Goal: Task Accomplishment & Management: Manage account settings

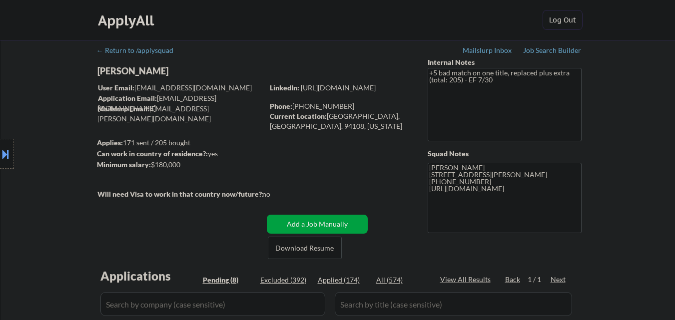
select select ""pending""
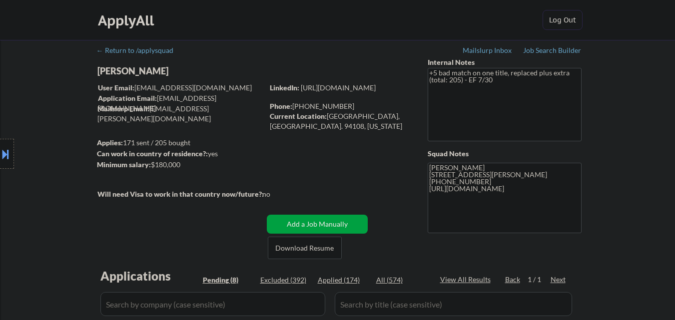
select select ""pending""
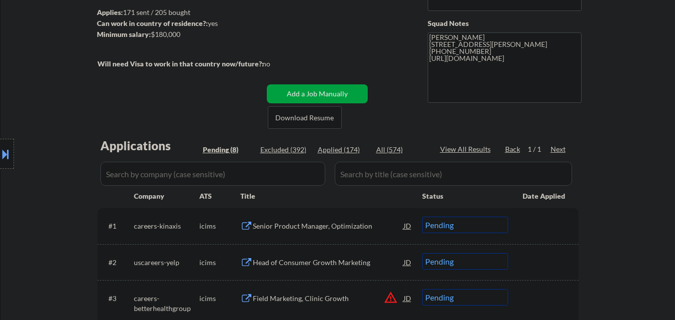
scroll to position [100, 0]
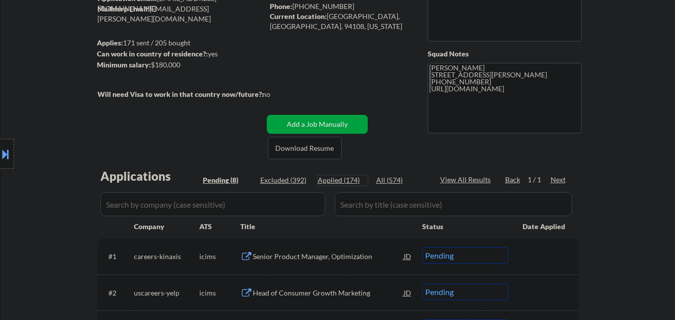
click at [351, 182] on div "Applied (174)" at bounding box center [343, 180] width 50 height 10
select select ""applied""
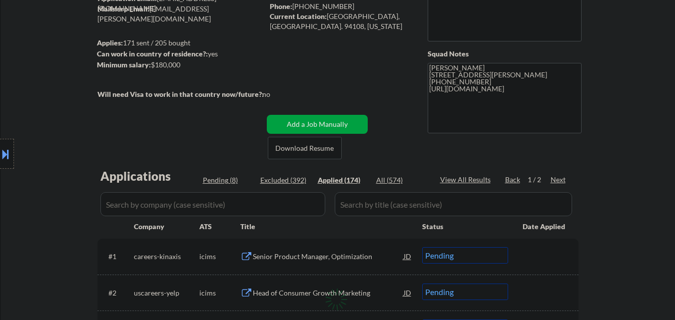
select select ""applied""
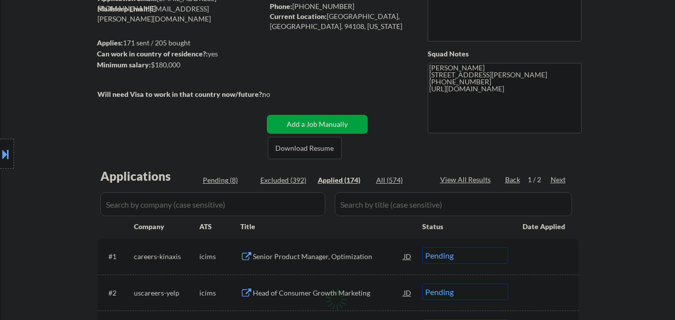
select select ""applied""
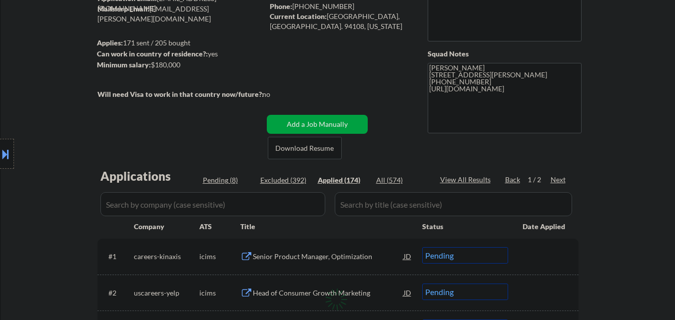
select select ""applied""
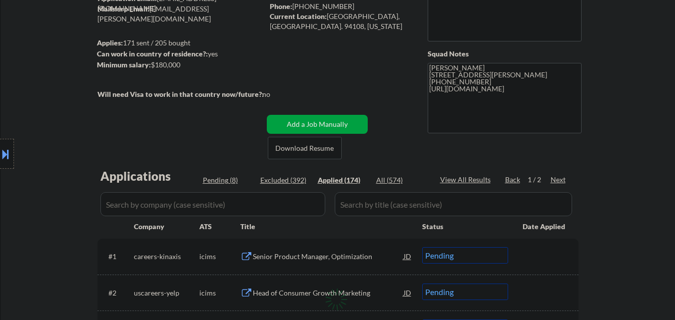
select select ""applied""
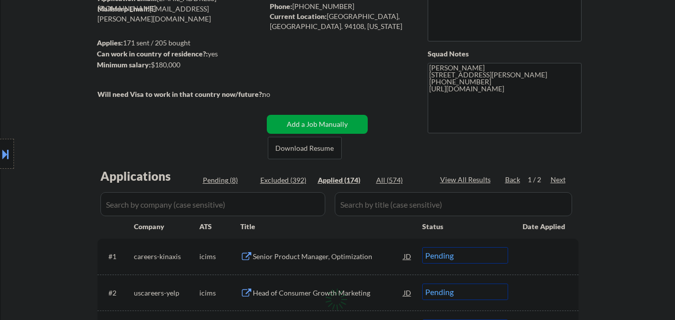
select select ""applied""
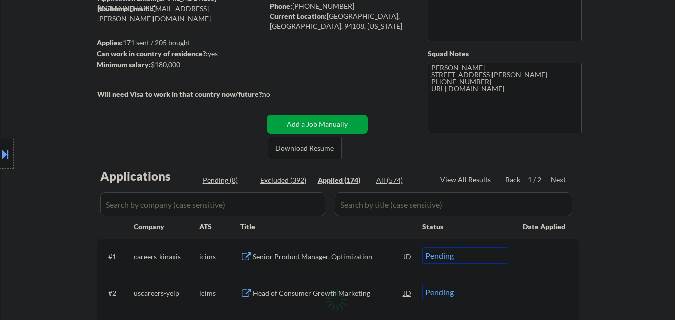
select select ""applied""
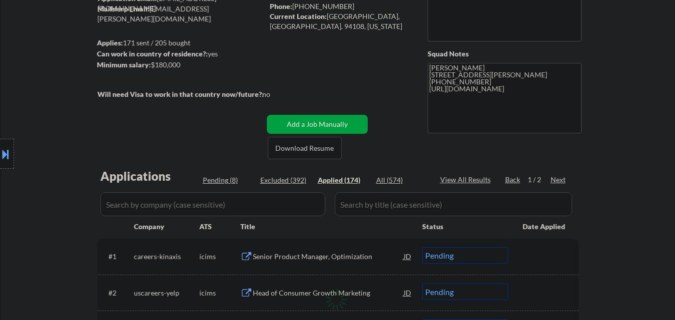
select select ""applied""
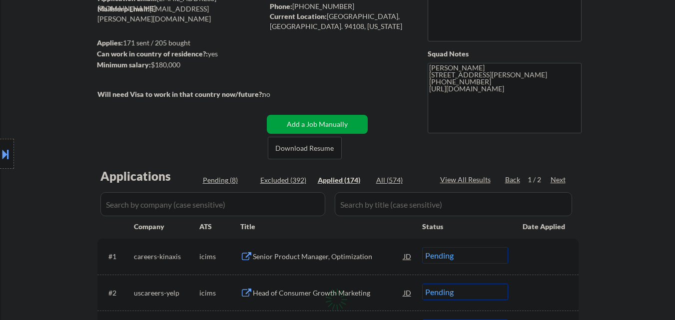
select select ""applied""
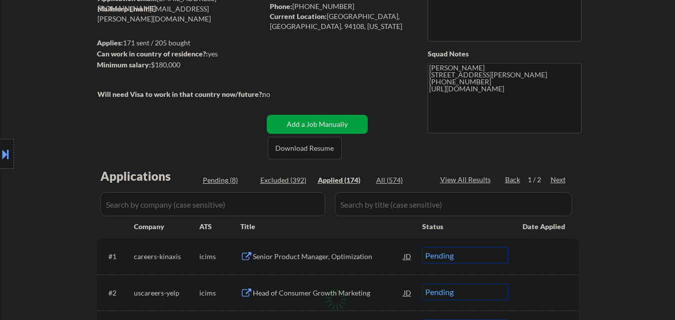
select select ""applied""
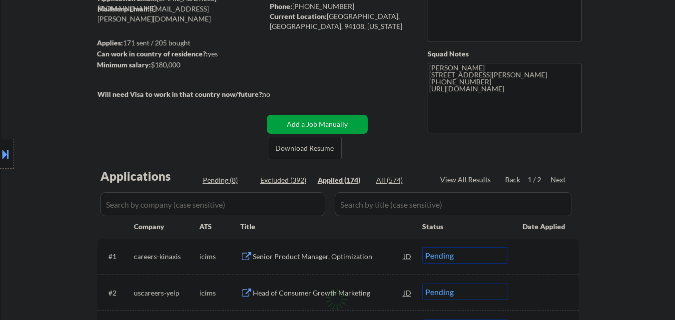
select select ""applied""
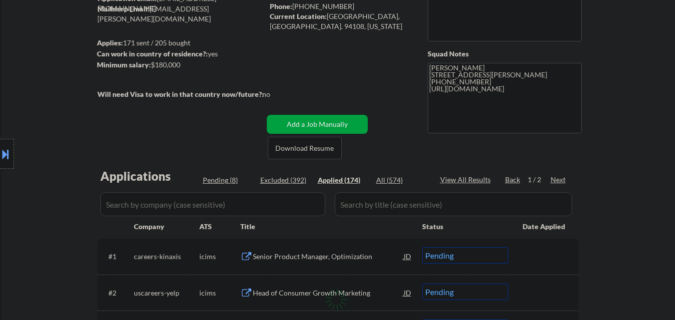
select select ""applied""
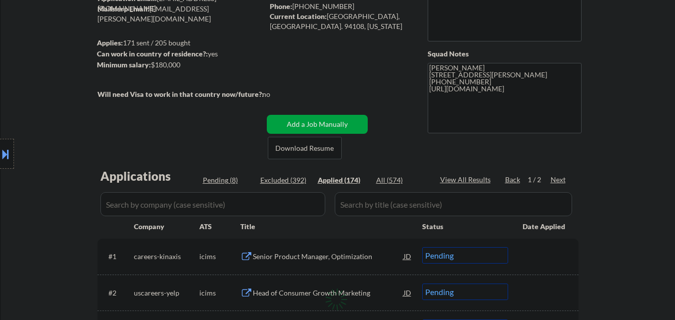
select select ""applied""
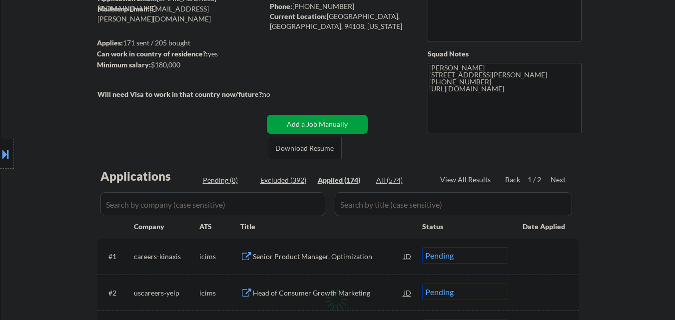
select select ""applied""
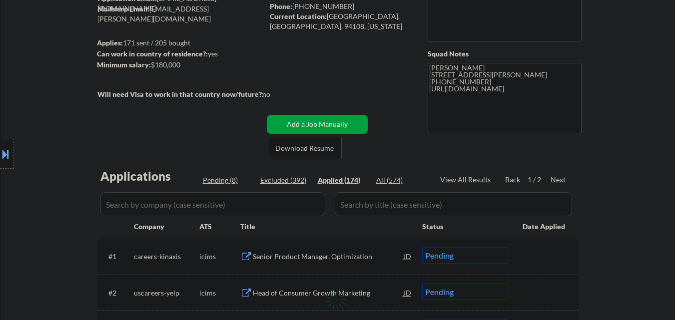
select select ""applied""
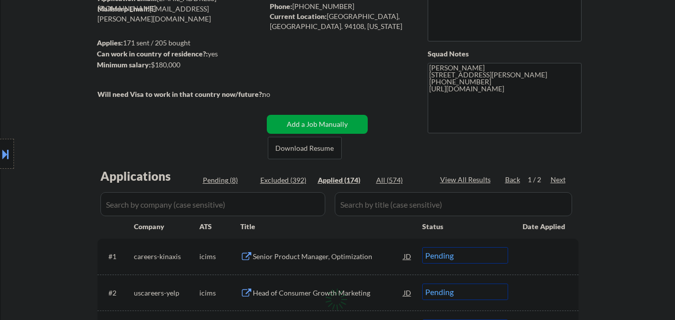
select select ""applied""
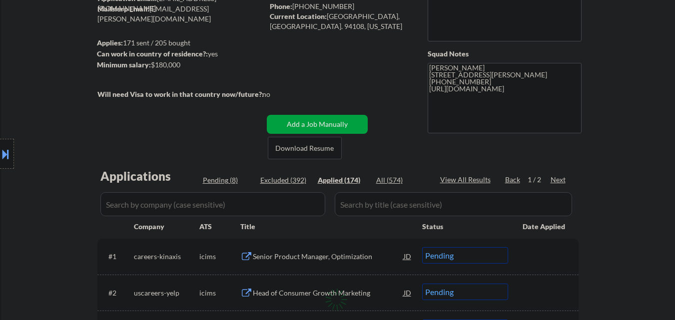
select select ""applied""
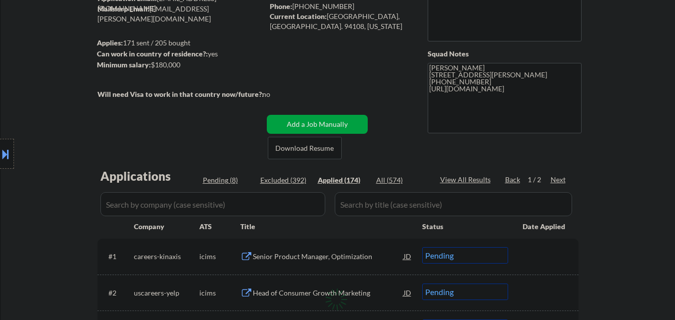
select select ""applied""
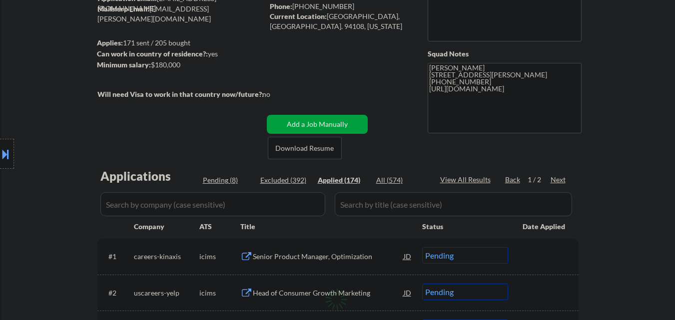
select select ""applied""
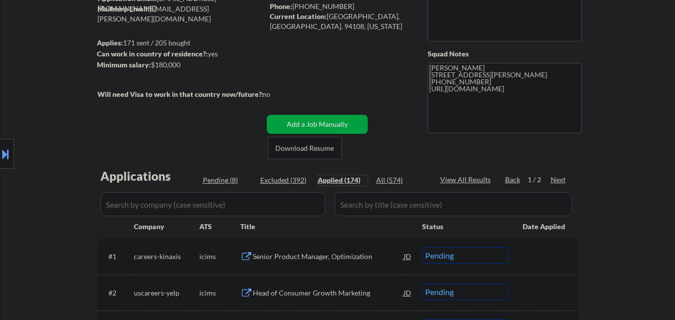
select select ""applied""
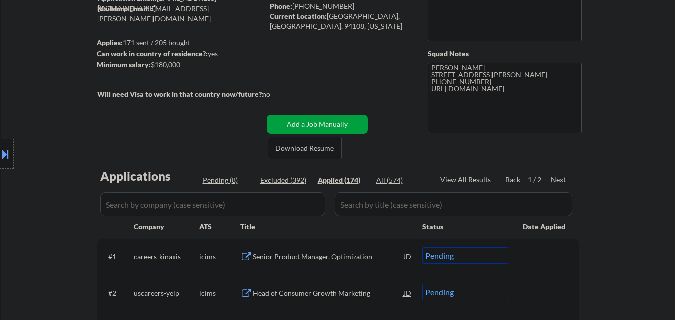
select select ""applied""
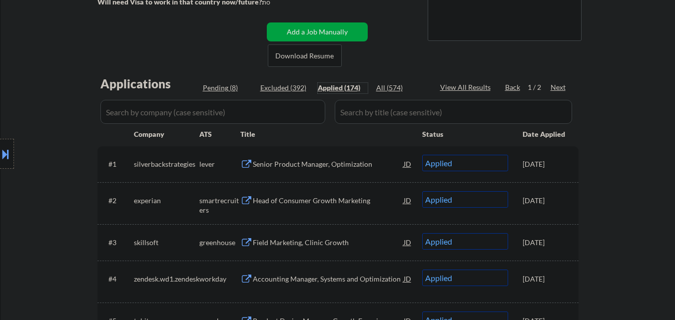
scroll to position [250, 0]
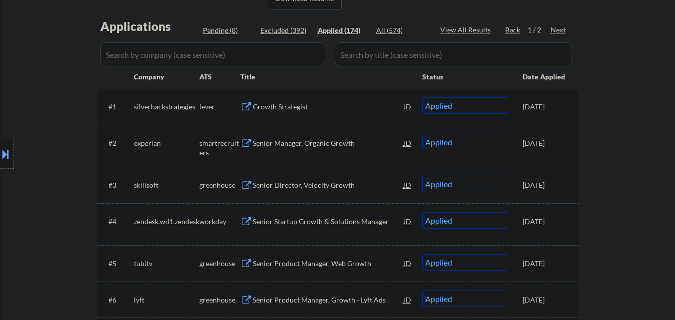
click at [220, 29] on div "Pending (8)" at bounding box center [228, 30] width 50 height 10
select select ""pending""
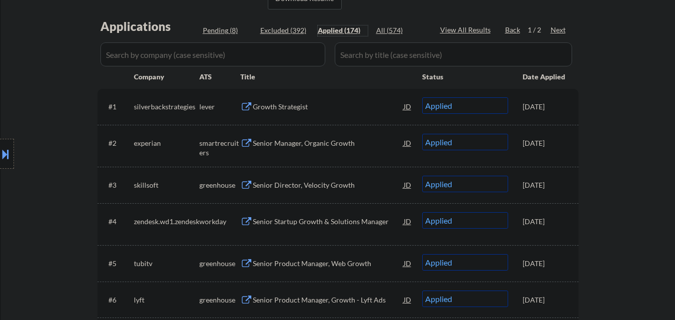
select select ""pending""
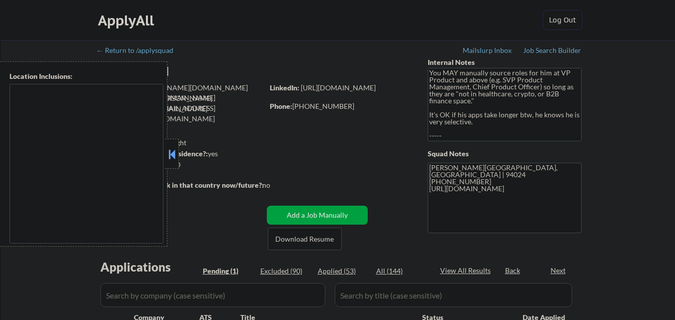
select select ""pending""
click at [170, 154] on button at bounding box center [171, 154] width 11 height 15
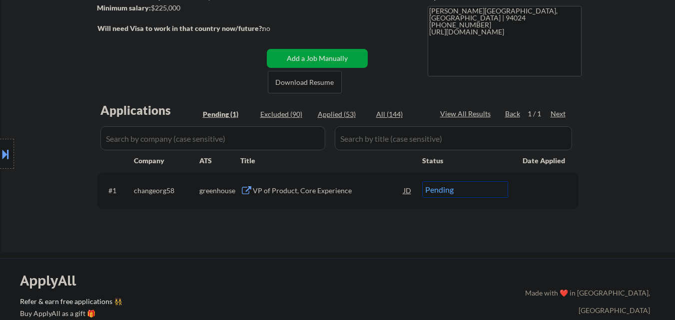
scroll to position [100, 0]
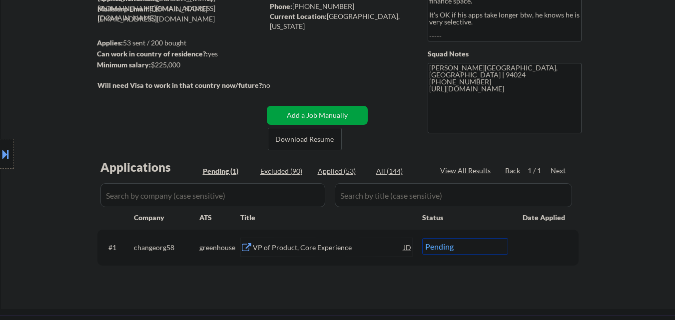
click at [278, 253] on div "VP of Product, Core Experience" at bounding box center [328, 247] width 151 height 18
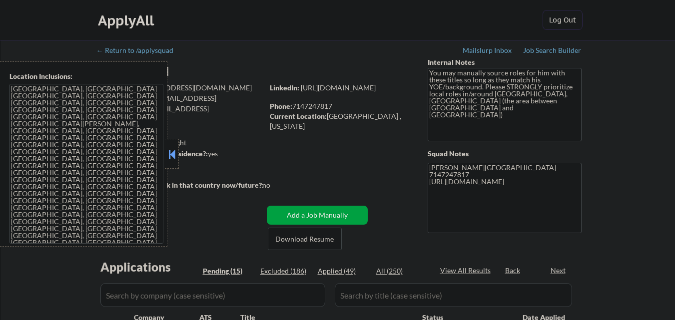
click at [171, 152] on button at bounding box center [171, 154] width 11 height 15
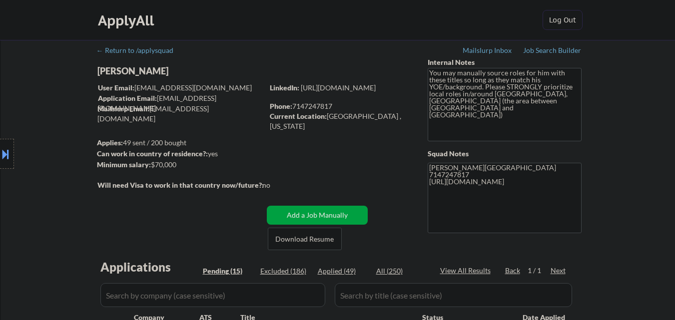
select select ""pending""
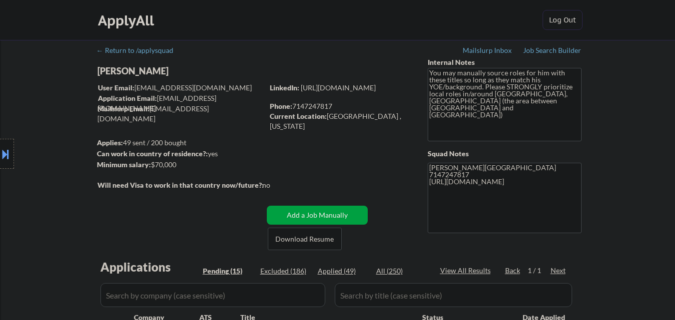
select select ""pending""
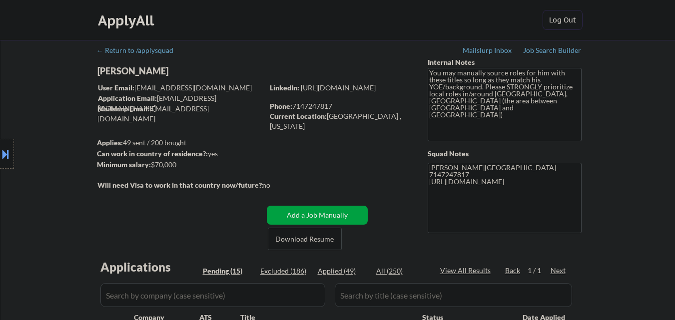
select select ""pending""
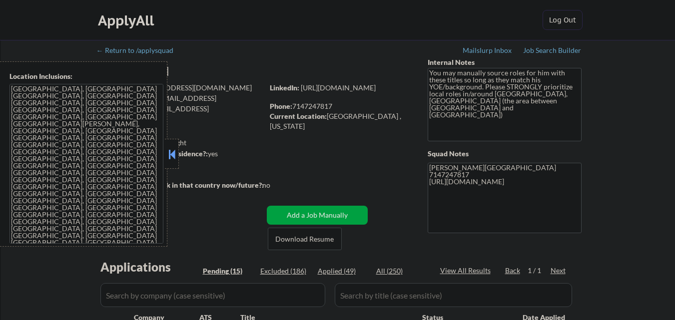
click at [169, 156] on button at bounding box center [171, 154] width 11 height 15
select select ""pending""
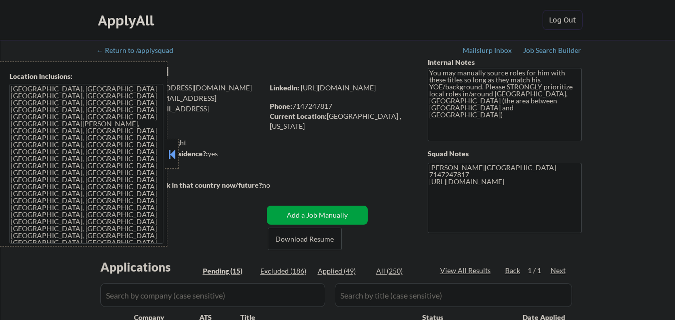
select select ""pending""
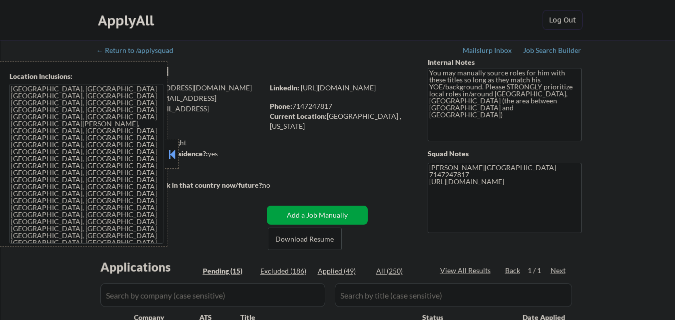
select select ""pending""
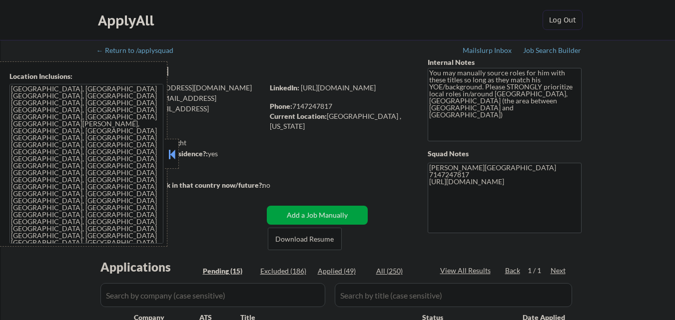
select select ""pending""
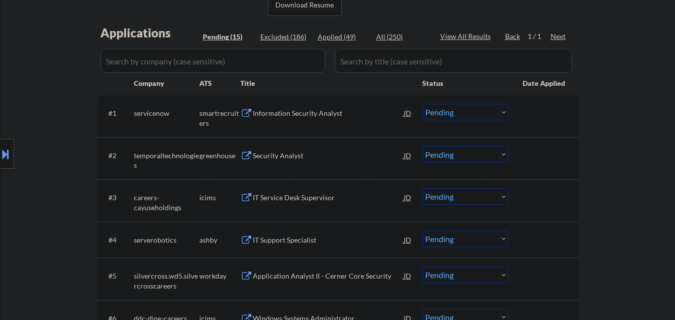
scroll to position [250, 0]
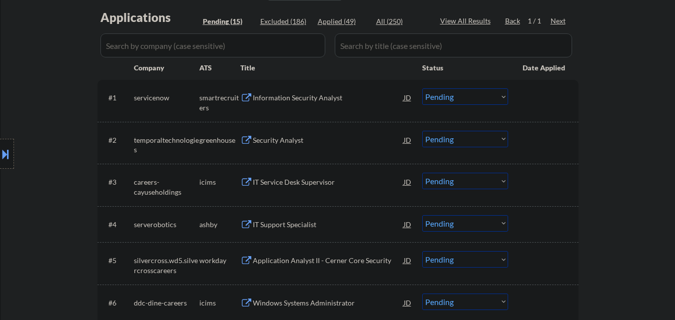
click at [276, 94] on div "Information Security Analyst" at bounding box center [328, 98] width 151 height 10
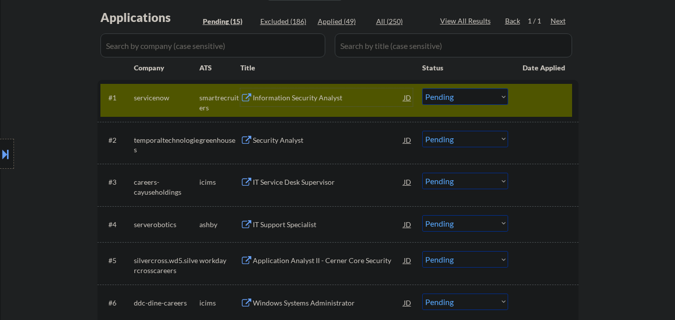
click at [444, 98] on select "Choose an option... Pending Applied Excluded (Questions) Excluded (Expired) Exc…" at bounding box center [465, 96] width 86 height 16
click at [422, 88] on select "Choose an option... Pending Applied Excluded (Questions) Excluded (Expired) Exc…" at bounding box center [465, 96] width 86 height 16
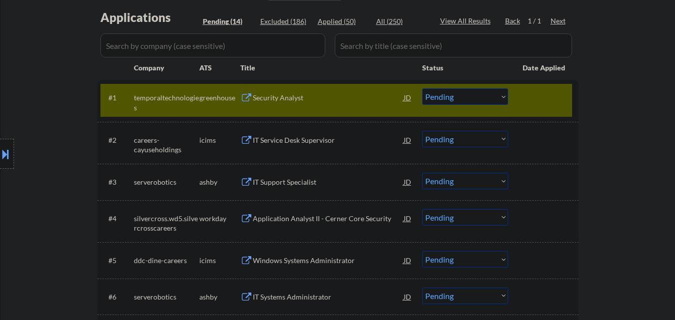
click at [296, 98] on div "Security Analyst" at bounding box center [328, 98] width 151 height 10
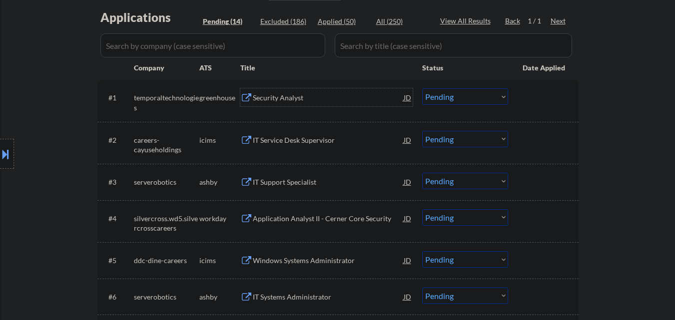
click at [480, 98] on select "Choose an option... Pending Applied Excluded (Questions) Excluded (Expired) Exc…" at bounding box center [465, 96] width 86 height 16
click at [422, 88] on select "Choose an option... Pending Applied Excluded (Questions) Excluded (Expired) Exc…" at bounding box center [465, 96] width 86 height 16
select select ""pending""
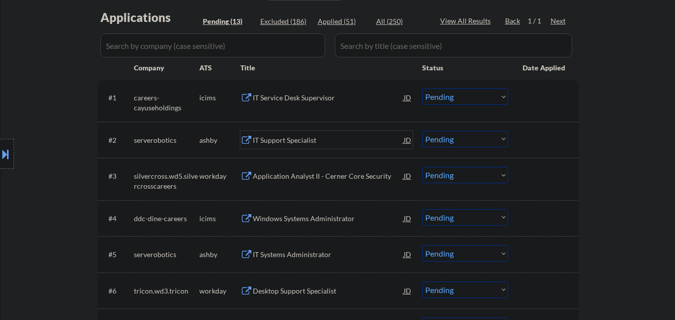
click at [275, 141] on div "IT Support Specialist" at bounding box center [328, 140] width 151 height 10
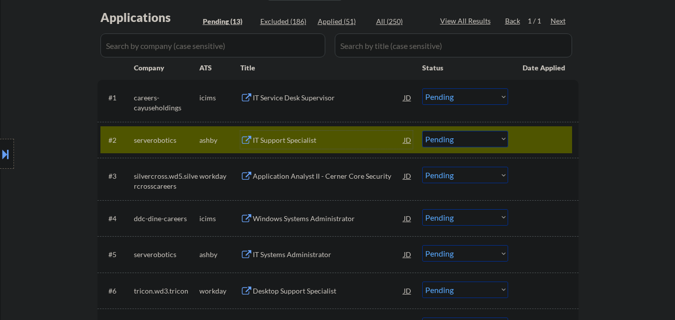
click at [442, 139] on select "Choose an option... Pending Applied Excluded (Questions) Excluded (Expired) Exc…" at bounding box center [465, 139] width 86 height 16
click at [422, 131] on select "Choose an option... Pending Applied Excluded (Questions) Excluded (Expired) Exc…" at bounding box center [465, 139] width 86 height 16
select select ""pending""
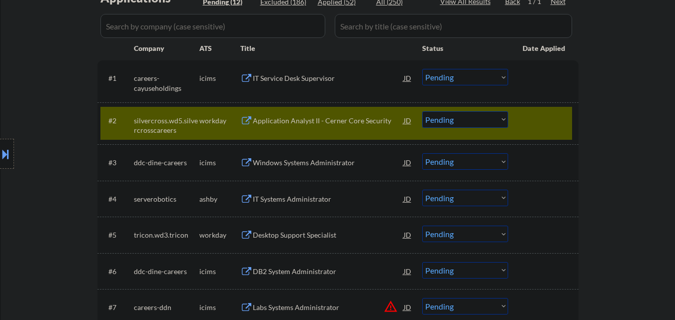
scroll to position [300, 0]
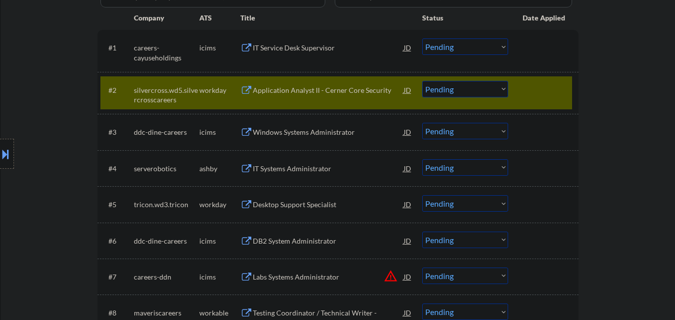
click at [542, 86] on div at bounding box center [544, 90] width 44 height 18
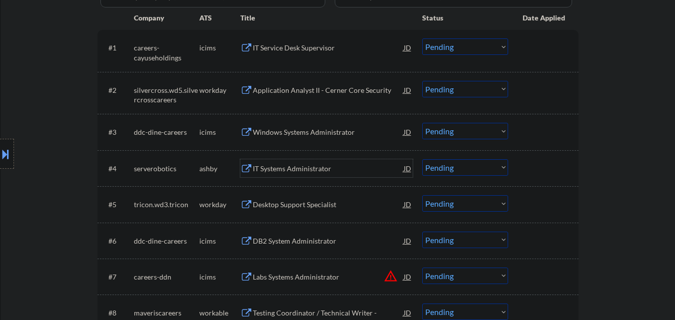
click at [291, 172] on div "IT Systems Administrator" at bounding box center [328, 169] width 151 height 10
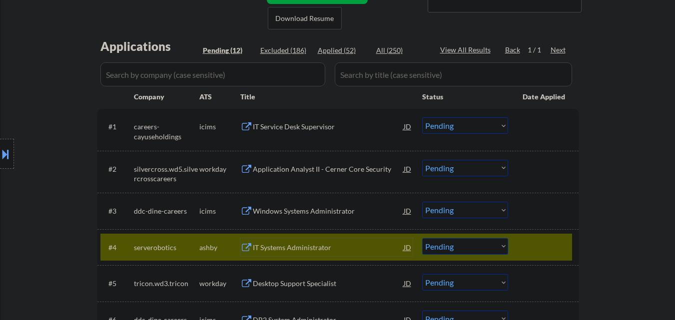
scroll to position [150, 0]
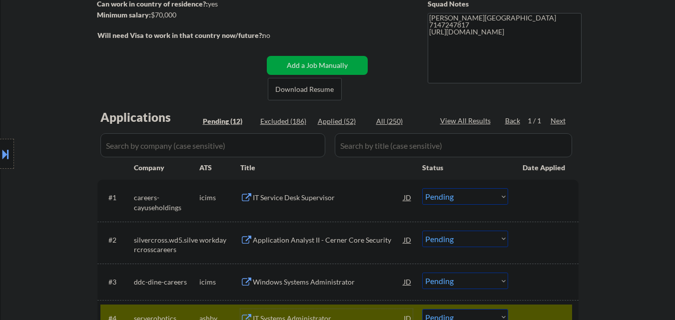
click at [335, 122] on div "Applied (52)" at bounding box center [343, 121] width 50 height 10
select select ""applied""
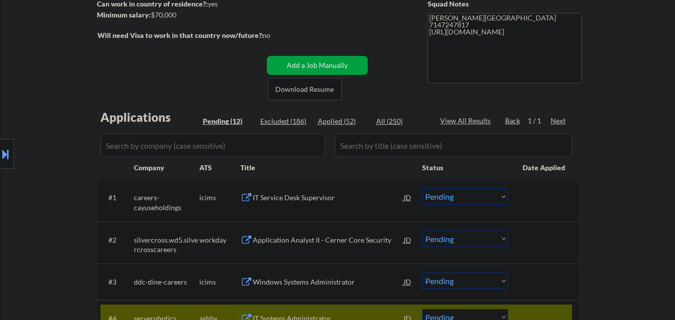
select select ""applied""
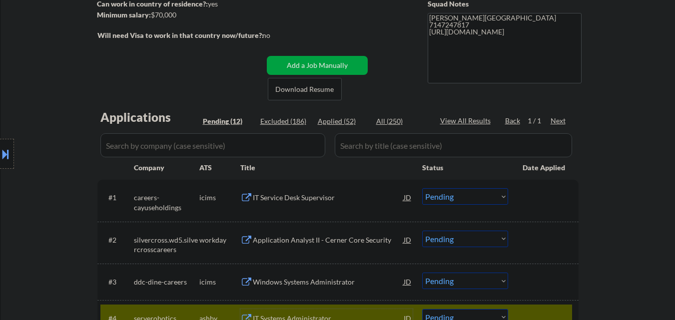
select select ""applied""
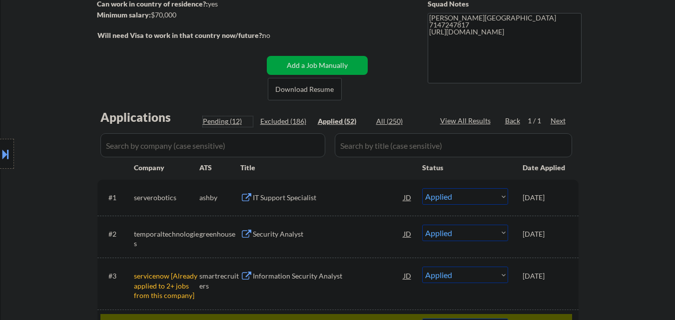
click at [225, 118] on div "Pending (12)" at bounding box center [228, 121] width 50 height 10
select select ""pending""
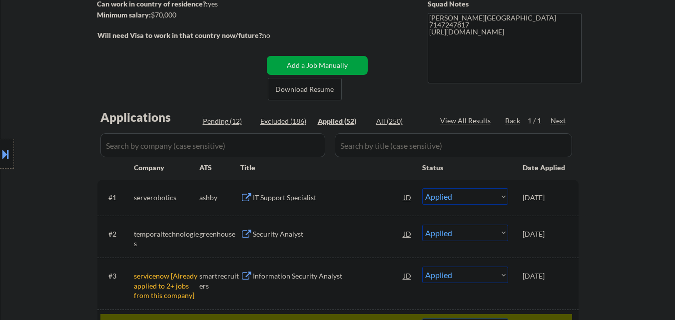
select select ""pending""
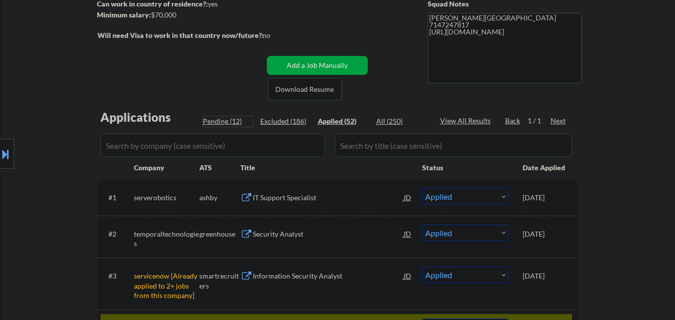
select select ""pending""
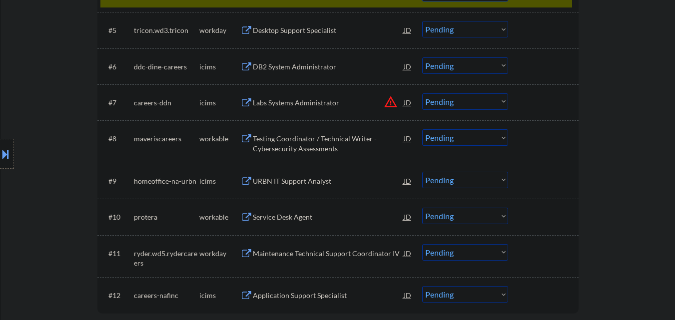
scroll to position [499, 0]
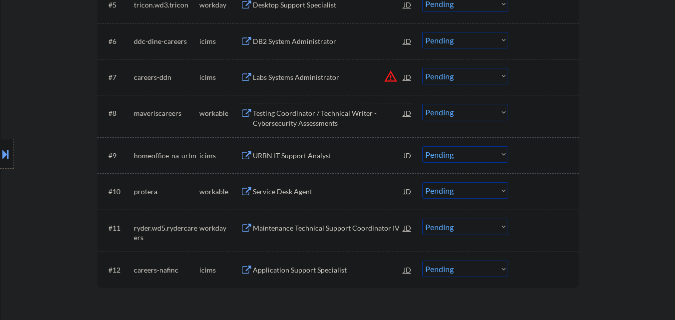
click at [316, 112] on div "Testing Coordinator / Technical Writer - Cybersecurity Assessments" at bounding box center [328, 117] width 151 height 19
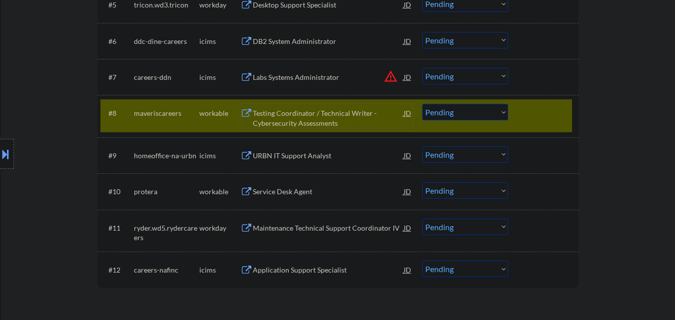
click at [461, 112] on select "Choose an option... Pending Applied Excluded (Questions) Excluded (Expired) Exc…" at bounding box center [465, 112] width 86 height 16
click at [422, 104] on select "Choose an option... Pending Applied Excluded (Questions) Excluded (Expired) Exc…" at bounding box center [465, 112] width 86 height 16
click at [285, 197] on div "Service Desk Agent" at bounding box center [328, 191] width 151 height 18
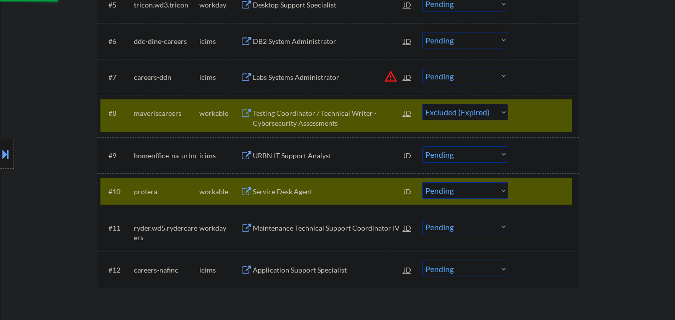
select select ""pending""
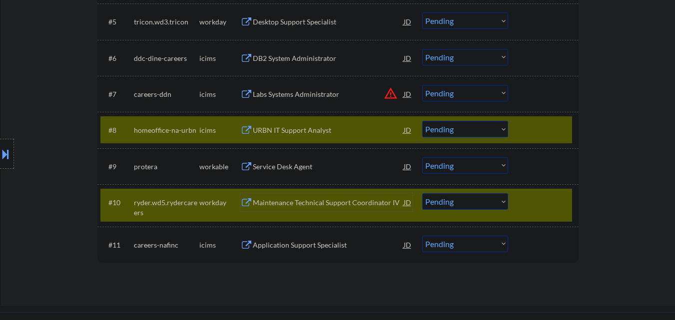
scroll to position [549, 0]
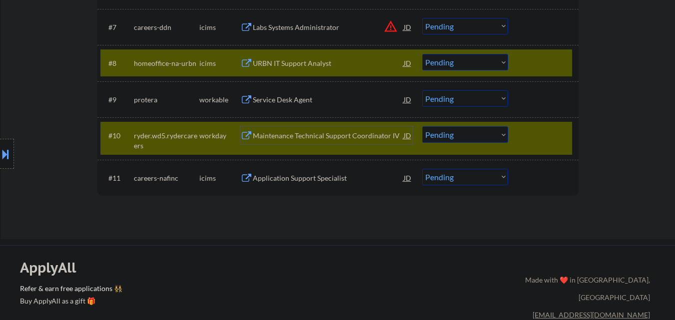
click at [520, 59] on div "#8 homeoffice-na-urbn icims URBN IT Support Analyst JD warning_amber Choose an …" at bounding box center [336, 62] width 472 height 27
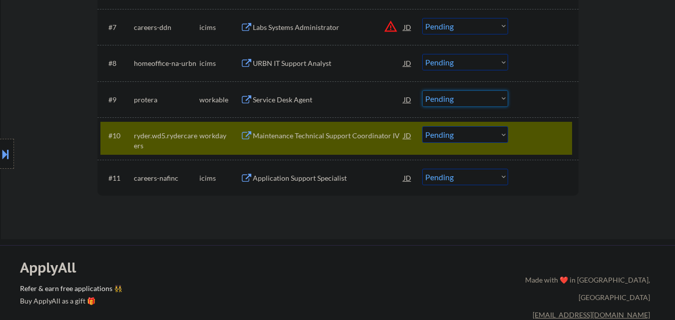
click at [475, 98] on select "Choose an option... Pending Applied Excluded (Questions) Excluded (Expired) Exc…" at bounding box center [465, 98] width 86 height 16
click at [422, 90] on select "Choose an option... Pending Applied Excluded (Questions) Excluded (Expired) Exc…" at bounding box center [465, 98] width 86 height 16
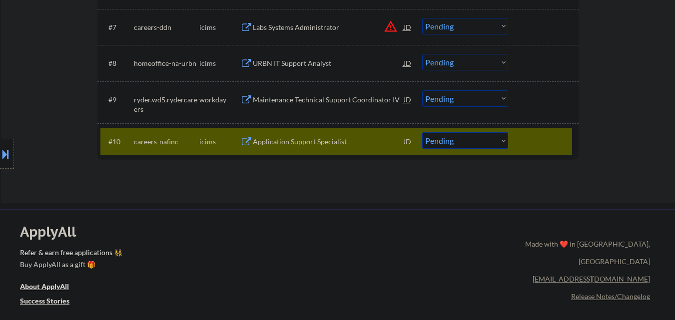
click at [524, 135] on div at bounding box center [544, 141] width 44 height 18
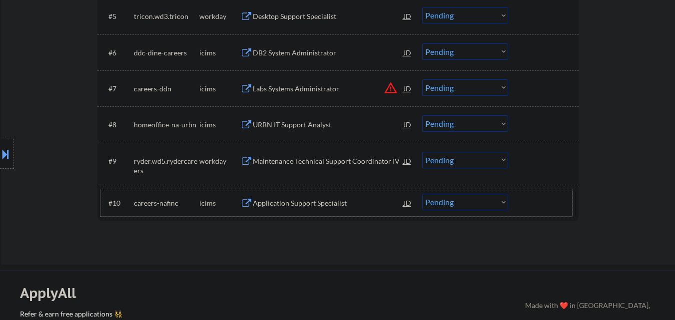
scroll to position [499, 0]
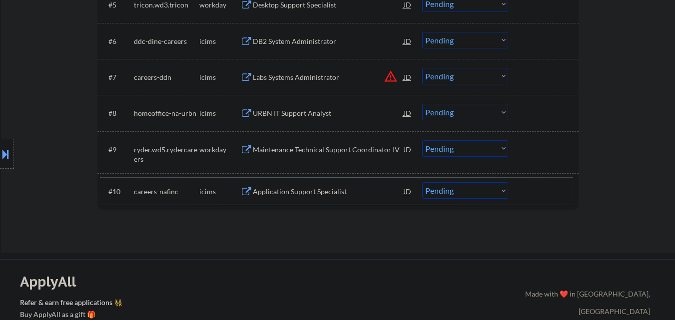
click at [286, 148] on div "Maintenance Technical Support Coordinator IV" at bounding box center [328, 150] width 151 height 10
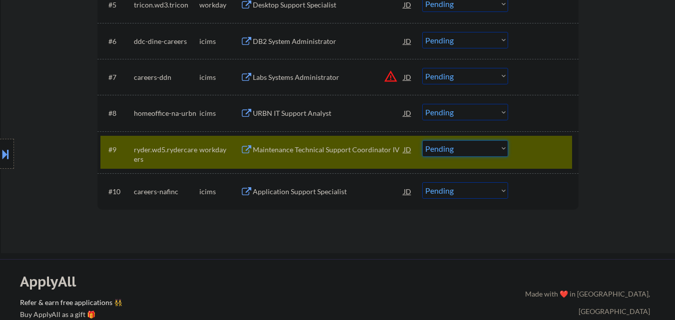
click at [471, 152] on select "Choose an option... Pending Applied Excluded (Questions) Excluded (Expired) Exc…" at bounding box center [465, 148] width 86 height 16
click at [422, 140] on select "Choose an option... Pending Applied Excluded (Questions) Excluded (Expired) Exc…" at bounding box center [465, 148] width 86 height 16
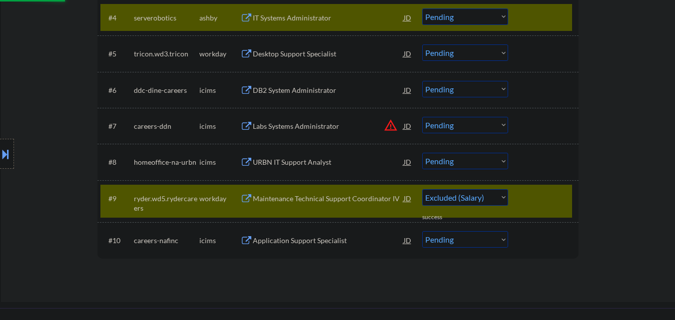
select select ""pending""
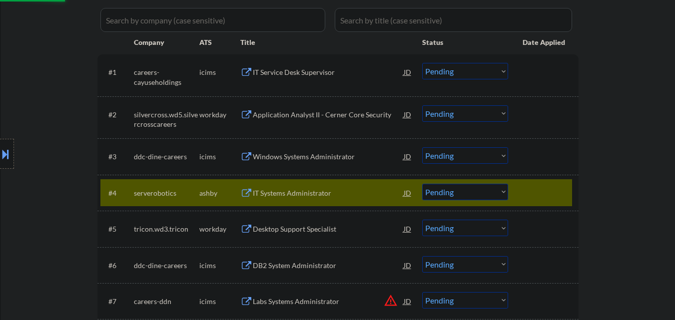
scroll to position [250, 0]
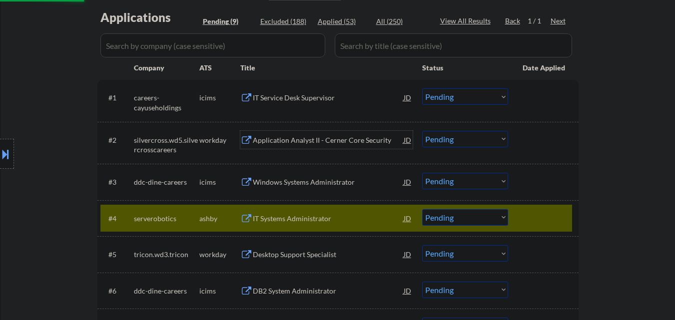
click at [293, 138] on div "Application Analyst II - Cerner Core Security" at bounding box center [328, 140] width 151 height 10
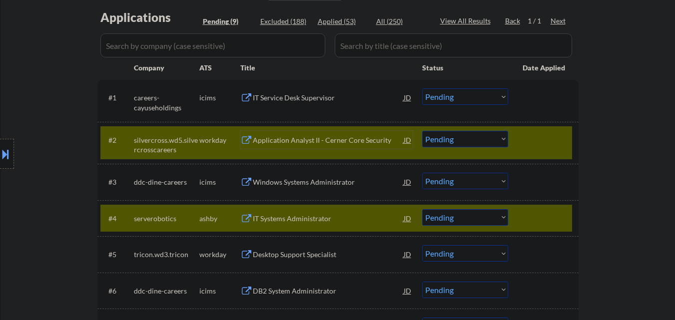
click at [538, 215] on div at bounding box center [544, 218] width 44 height 18
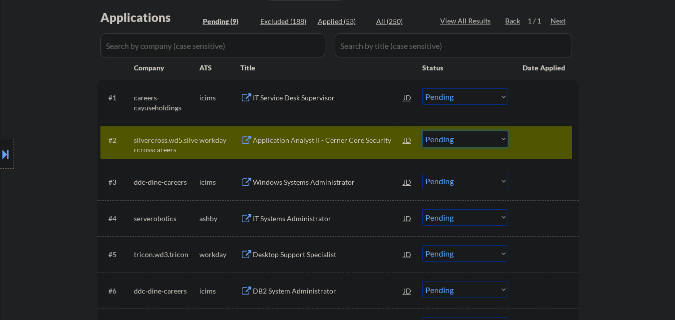
click at [463, 139] on select "Choose an option... Pending Applied Excluded (Questions) Excluded (Expired) Exc…" at bounding box center [465, 139] width 86 height 16
click at [422, 131] on select "Choose an option... Pending Applied Excluded (Questions) Excluded (Expired) Exc…" at bounding box center [465, 139] width 86 height 16
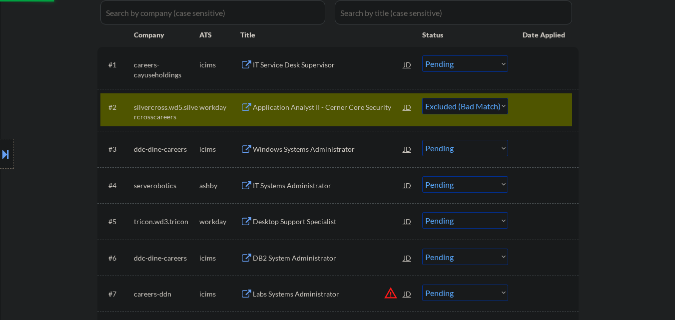
scroll to position [300, 0]
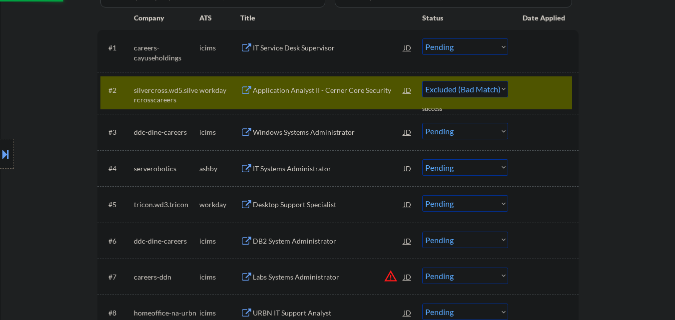
select select ""pending""
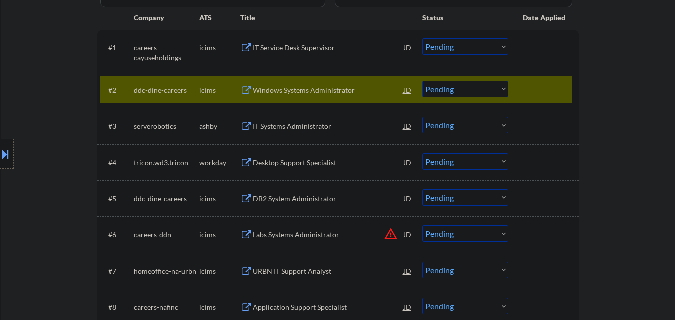
click at [281, 166] on div "Desktop Support Specialist" at bounding box center [328, 163] width 151 height 10
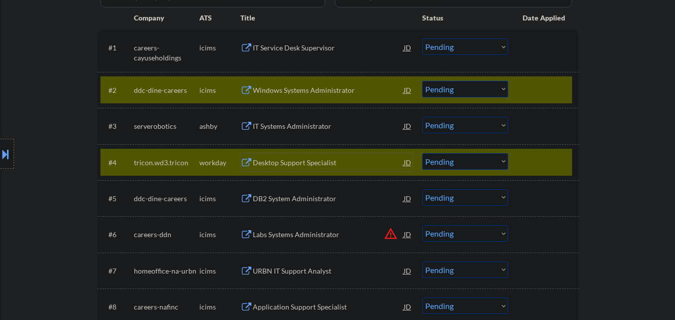
click at [519, 158] on div "#4 tricon.wd3.tricon workday Desktop Support Specialist JD Choose an option... …" at bounding box center [336, 162] width 472 height 27
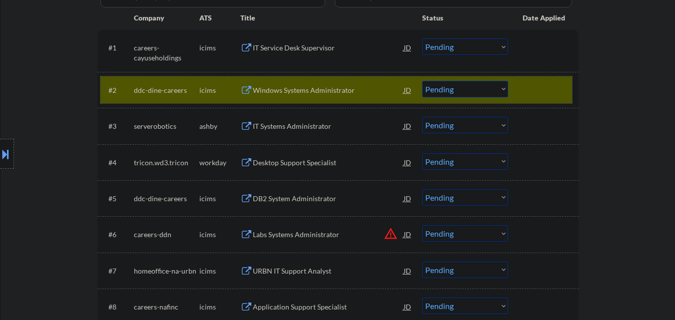
click at [530, 95] on div at bounding box center [544, 90] width 44 height 18
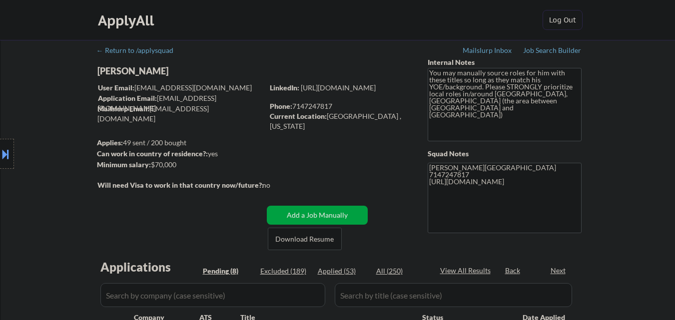
select select ""pending""
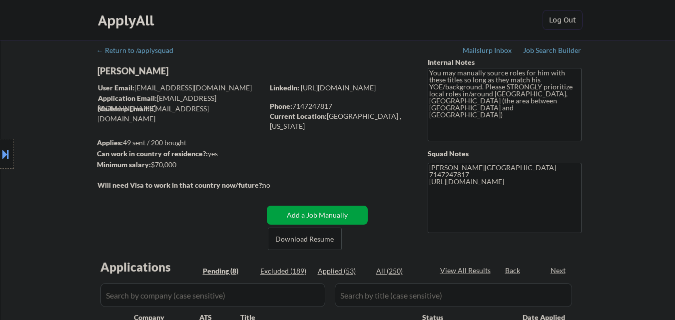
select select ""pending""
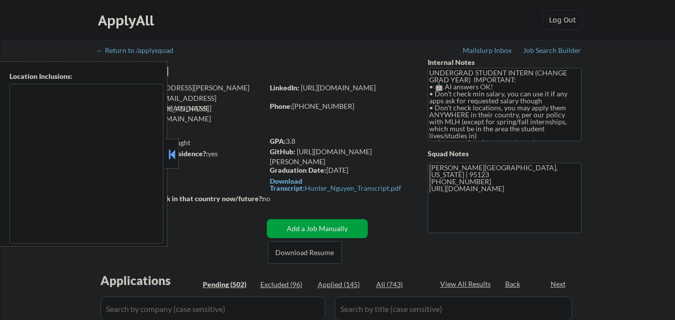
type textarea "country:[GEOGRAPHIC_DATA]"
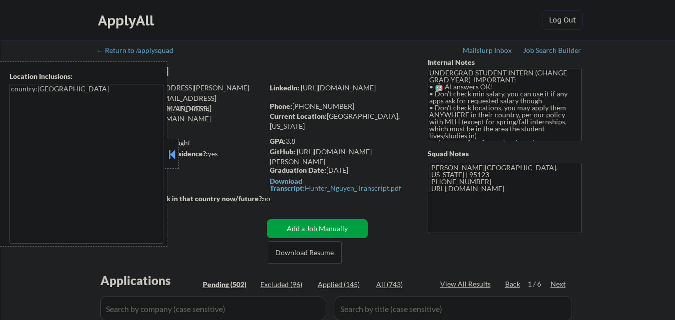
click at [173, 160] on button at bounding box center [171, 154] width 11 height 15
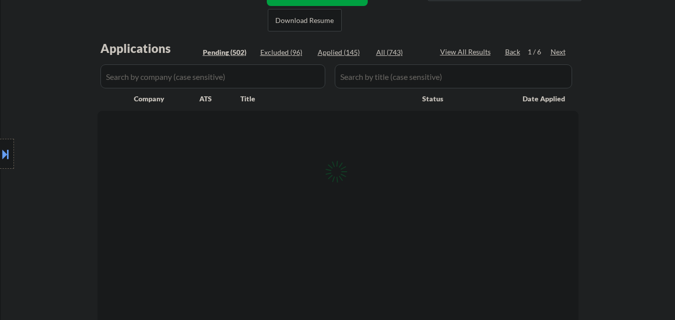
scroll to position [250, 0]
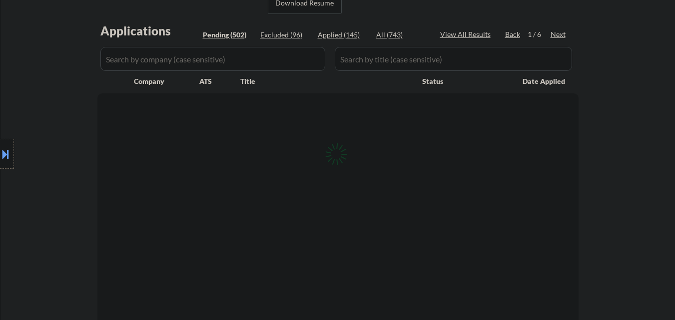
select select ""pending""
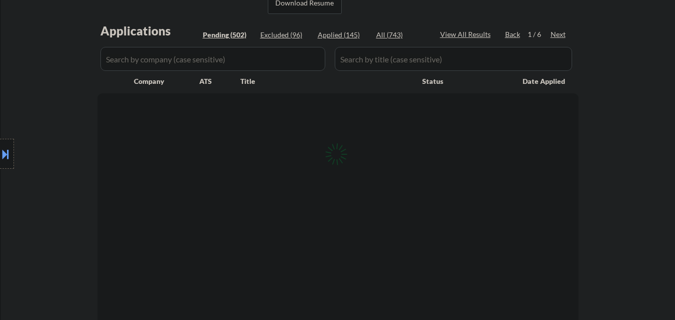
select select ""pending""
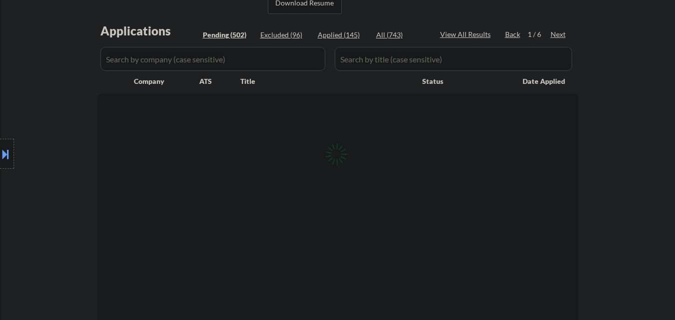
select select ""pending""
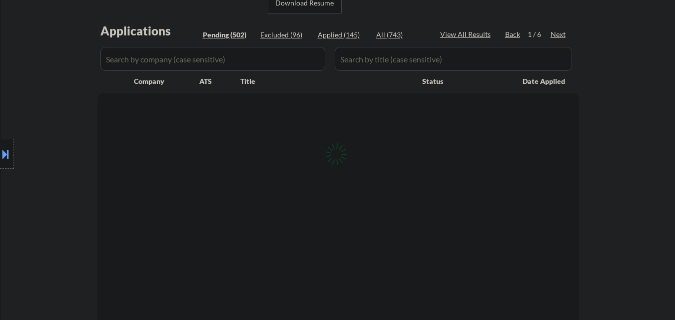
select select ""pending""
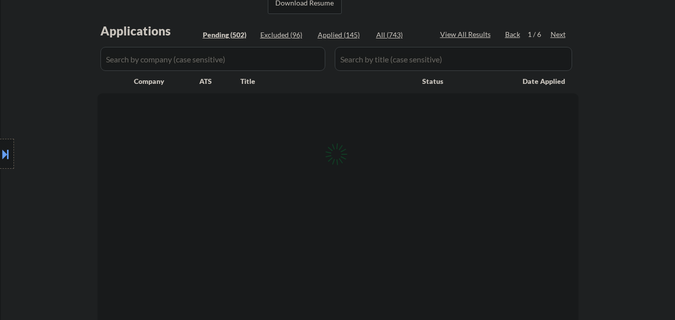
select select ""pending""
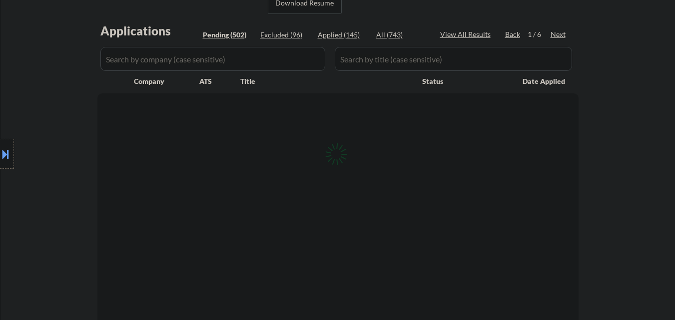
select select ""pending""
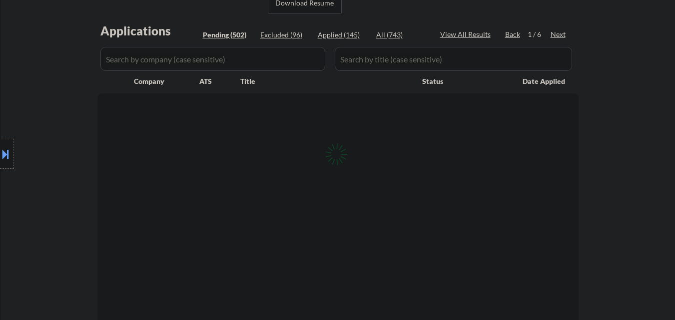
select select ""pending""
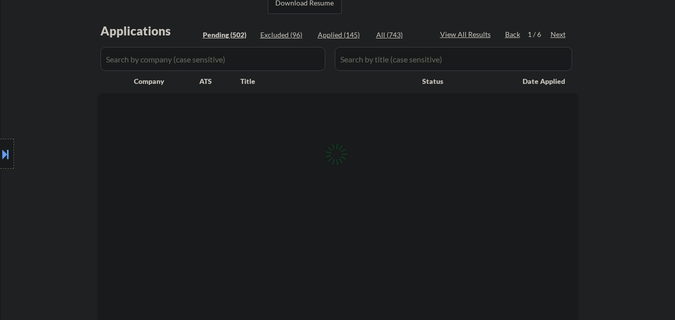
select select ""pending""
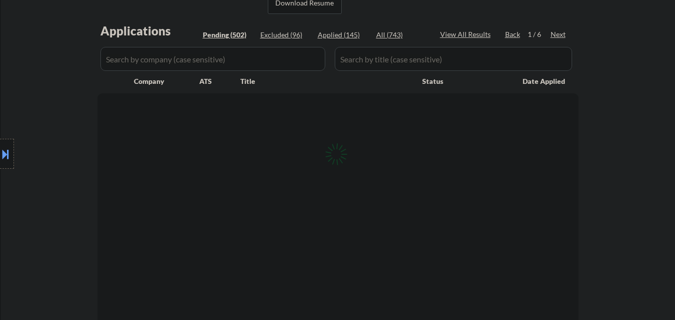
select select ""pending""
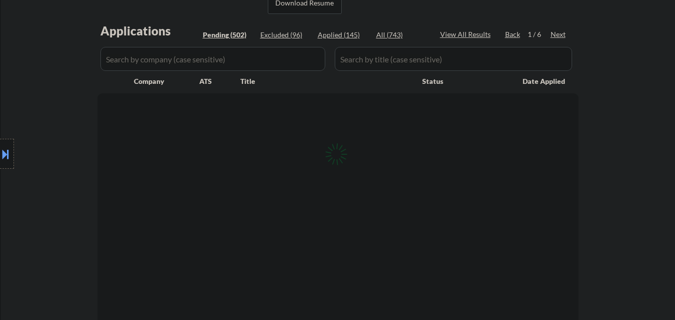
select select ""pending""
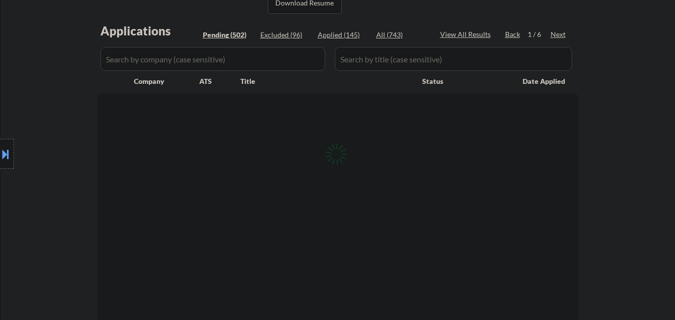
select select ""pending""
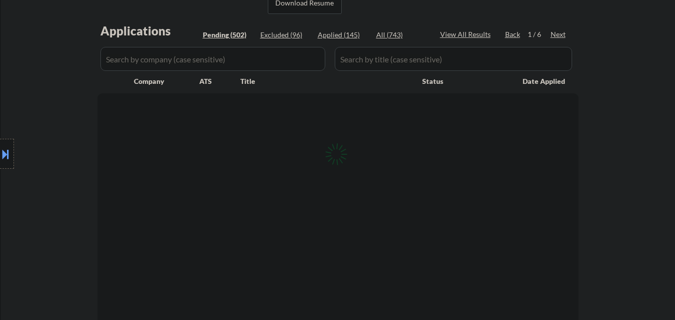
select select ""pending""
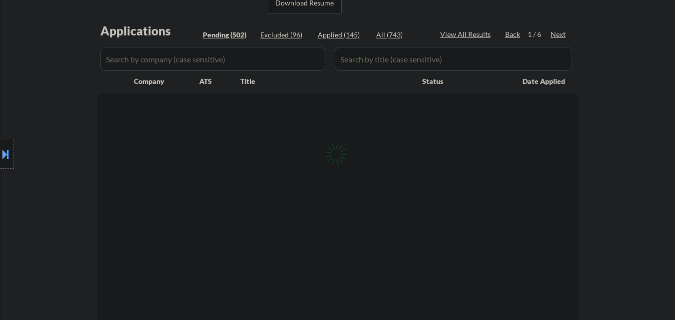
select select ""pending""
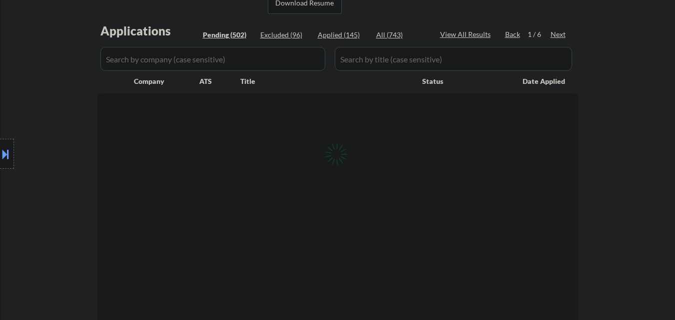
select select ""pending""
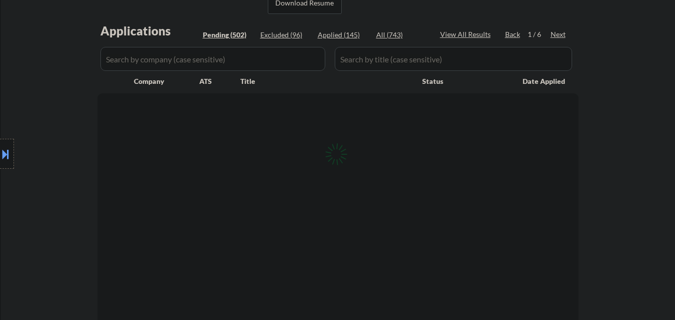
select select ""pending""
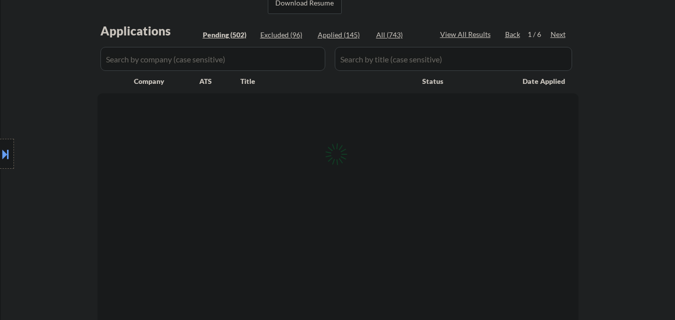
select select ""pending""
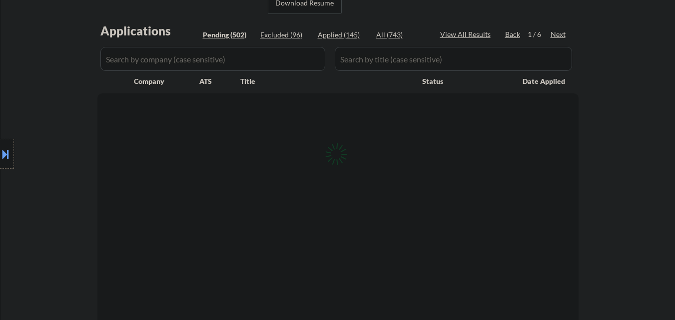
select select ""pending""
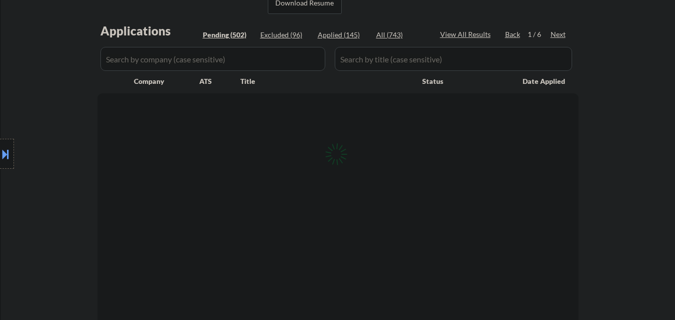
select select ""pending""
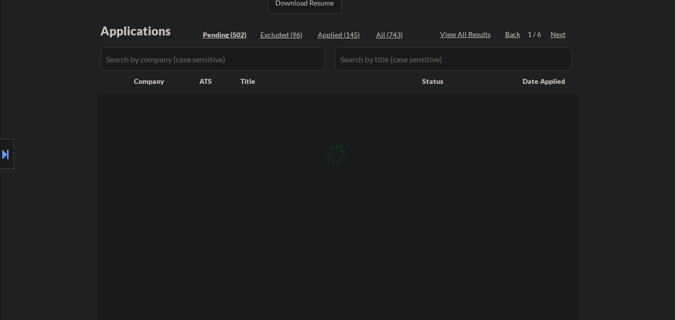
select select ""pending""
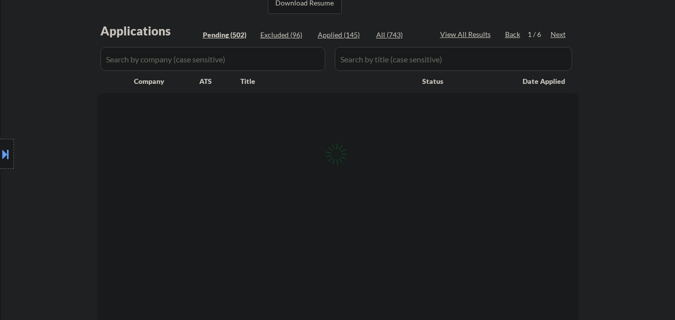
select select ""pending""
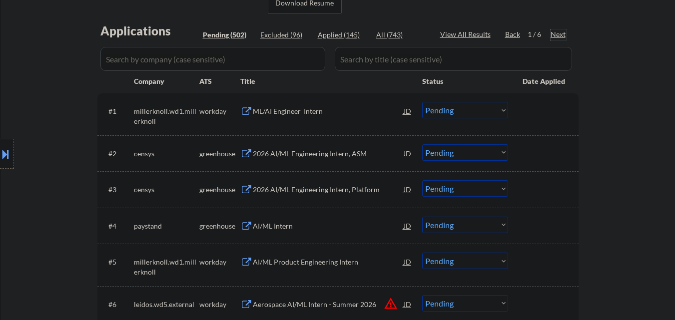
click at [555, 35] on div "Next" at bounding box center [558, 34] width 16 height 10
click at [552, 36] on div "Next" at bounding box center [558, 34] width 16 height 10
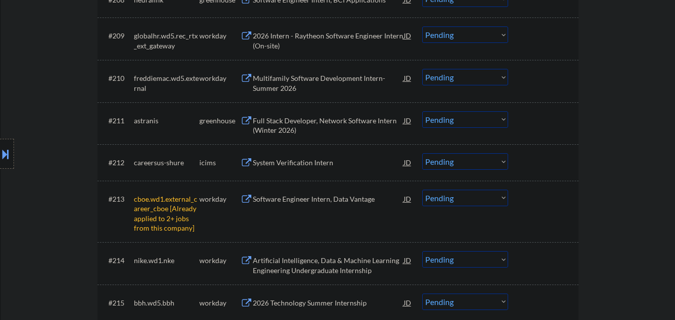
scroll to position [649, 0]
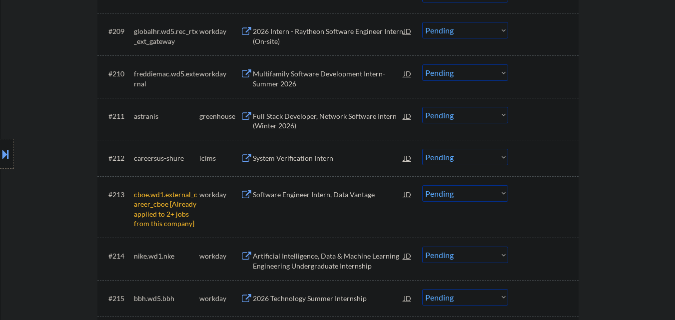
click at [511, 192] on div "#213 cboe.wd1.external_career_cboe [Already applied to 2+ jobs from this compan…" at bounding box center [336, 207] width 472 height 52
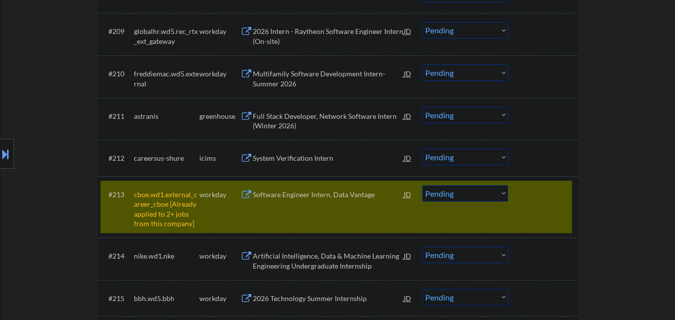
click at [496, 195] on select "Choose an option... Pending Applied Excluded (Questions) Excluded (Expired) Exc…" at bounding box center [465, 193] width 86 height 16
click at [422, 185] on select "Choose an option... Pending Applied Excluded (Questions) Excluded (Expired) Exc…" at bounding box center [465, 193] width 86 height 16
select select ""pending""
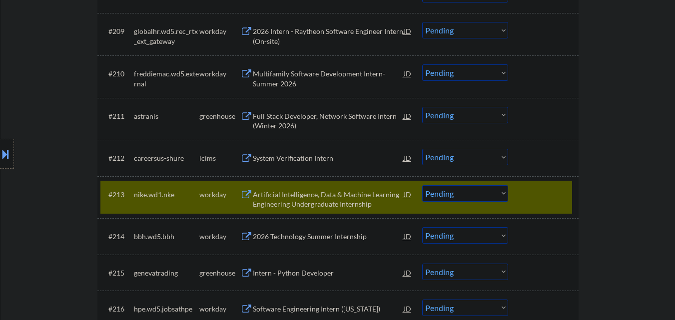
click at [310, 117] on div "Full Stack Developer, Network Software Intern (Winter 2026)" at bounding box center [328, 120] width 151 height 19
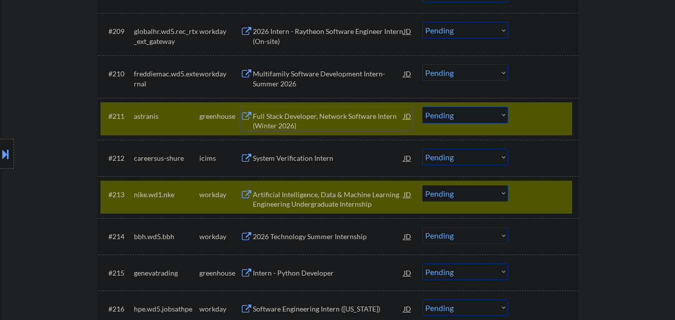
click at [535, 200] on div at bounding box center [544, 194] width 44 height 18
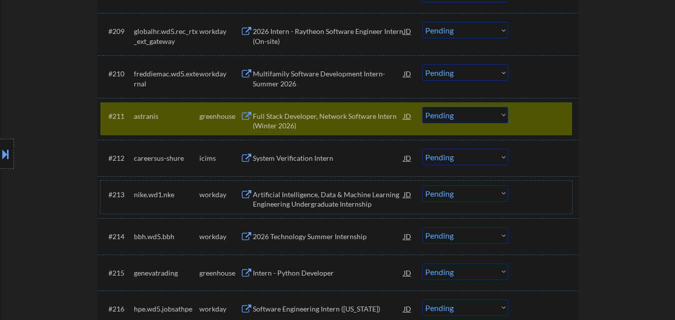
click at [531, 116] on div at bounding box center [544, 116] width 44 height 18
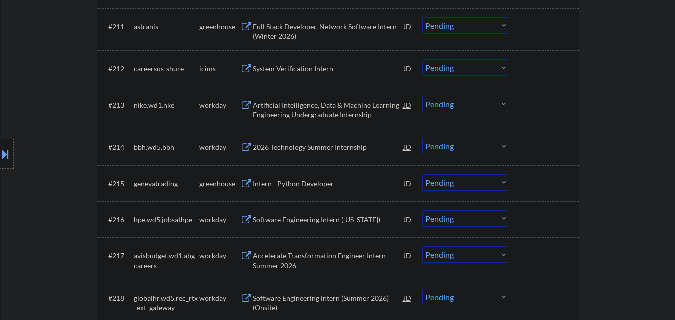
scroll to position [749, 0]
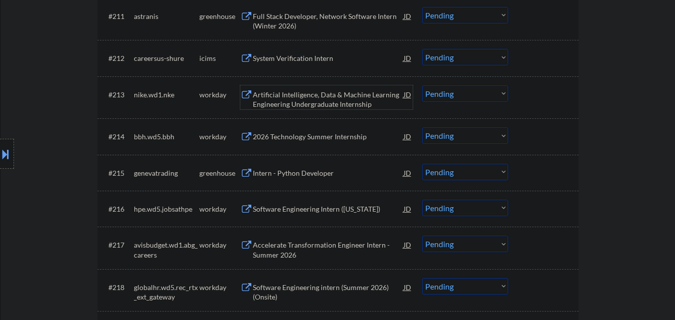
click at [317, 98] on div "Artificial Intelligence, Data & Machine Learning Engineering Undergraduate Inte…" at bounding box center [328, 99] width 151 height 19
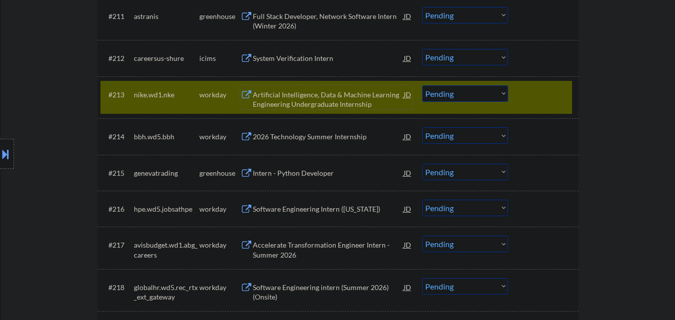
click at [535, 98] on div at bounding box center [544, 94] width 44 height 18
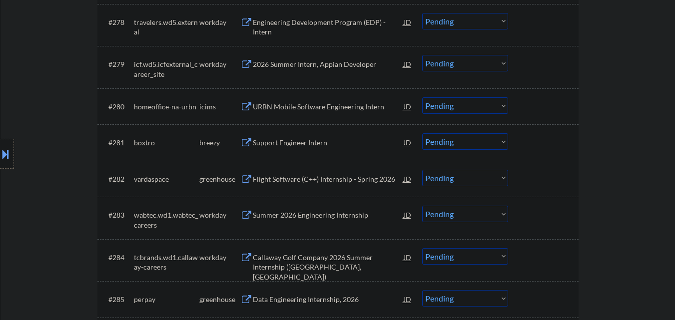
scroll to position [3397, 0]
click at [283, 181] on div "Flight Software (C++) Internship - Spring 2026" at bounding box center [328, 180] width 151 height 10
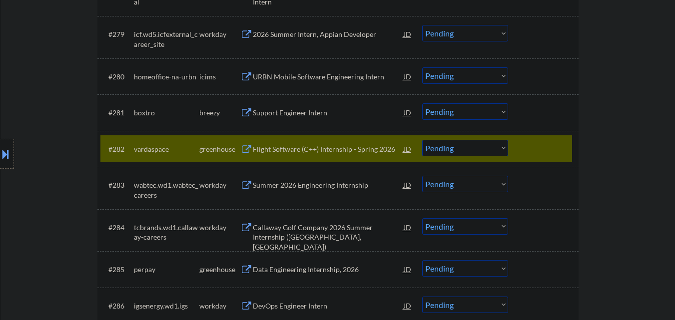
scroll to position [3496, 0]
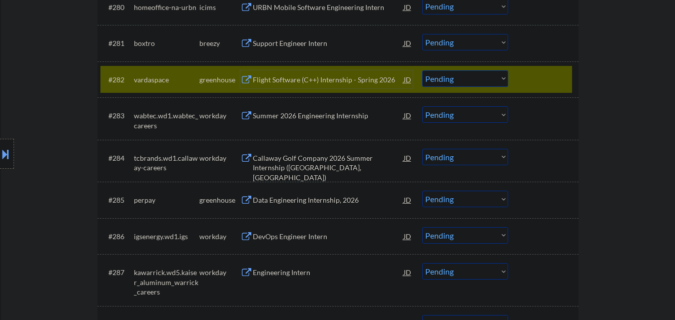
click at [278, 200] on div "Data Engineering Internship, 2026" at bounding box center [328, 200] width 151 height 10
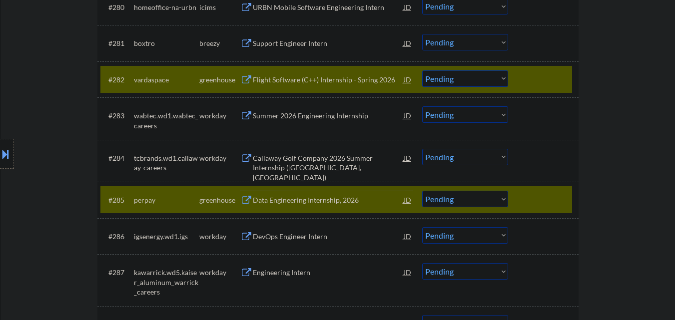
click at [520, 79] on div "#282 vardaspace greenhouse Flight Software (C++) Internship - Spring 2026 JD Ch…" at bounding box center [336, 79] width 472 height 27
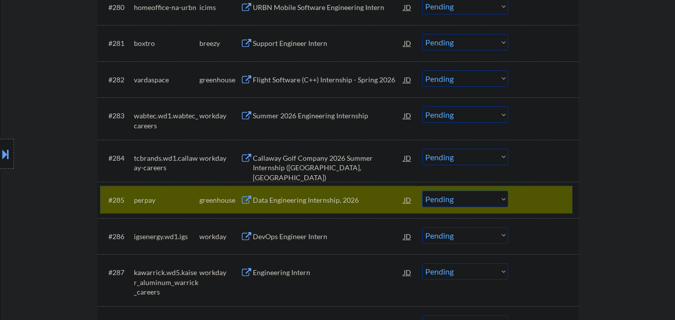
click at [527, 200] on div at bounding box center [544, 200] width 44 height 18
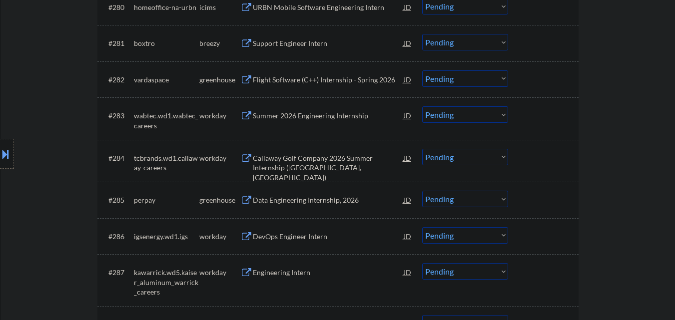
scroll to position [3646, 0]
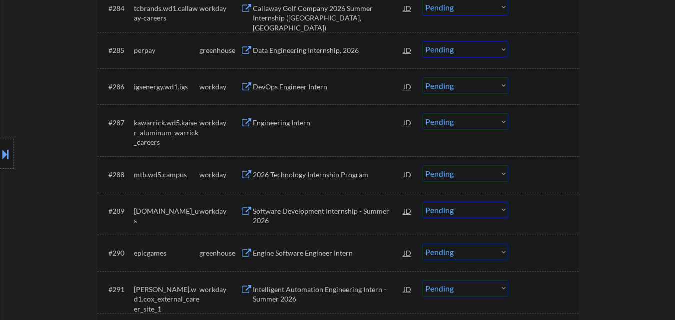
click at [276, 86] on div "DevOps Engineer Intern" at bounding box center [328, 87] width 151 height 10
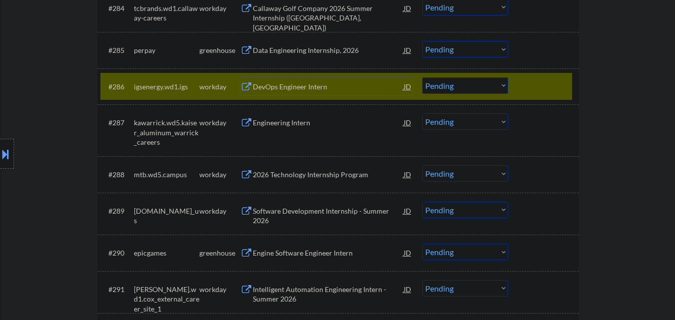
click at [450, 86] on select "Choose an option... Pending Applied Excluded (Questions) Excluded (Expired) Exc…" at bounding box center [465, 85] width 86 height 16
click at [422, 77] on select "Choose an option... Pending Applied Excluded (Questions) Excluded (Expired) Exc…" at bounding box center [465, 85] width 86 height 16
click at [272, 125] on div "Engineering Intern" at bounding box center [328, 123] width 151 height 10
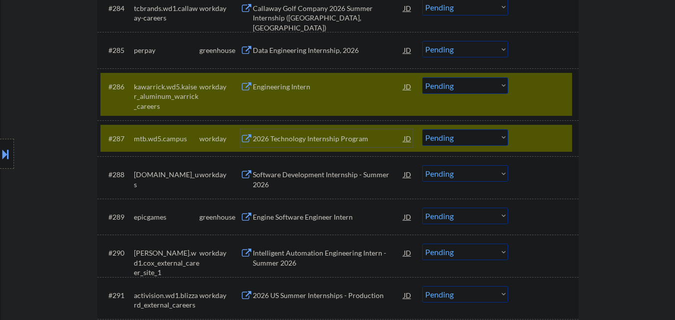
click at [537, 133] on div at bounding box center [544, 138] width 44 height 18
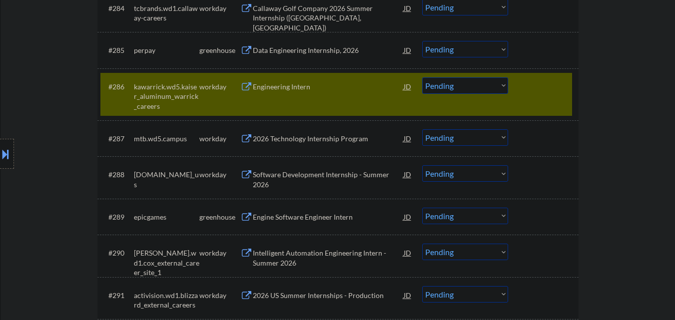
click at [301, 89] on div "Engineering Intern" at bounding box center [328, 87] width 151 height 10
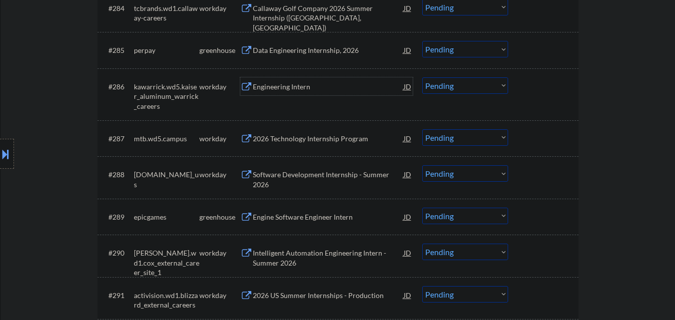
click at [445, 89] on select "Choose an option... Pending Applied Excluded (Questions) Excluded (Expired) Exc…" at bounding box center [465, 85] width 86 height 16
click at [422, 77] on select "Choose an option... Pending Applied Excluded (Questions) Excluded (Expired) Exc…" at bounding box center [465, 85] width 86 height 16
select select ""pending""
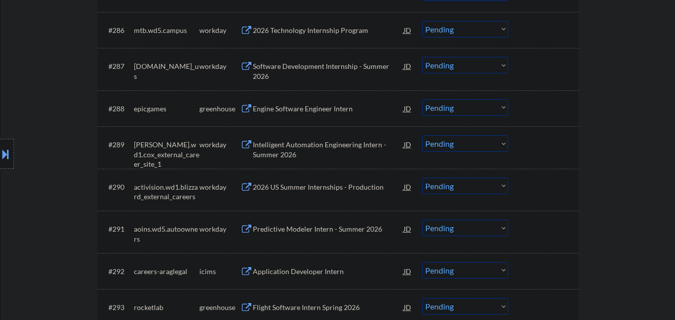
scroll to position [3746, 0]
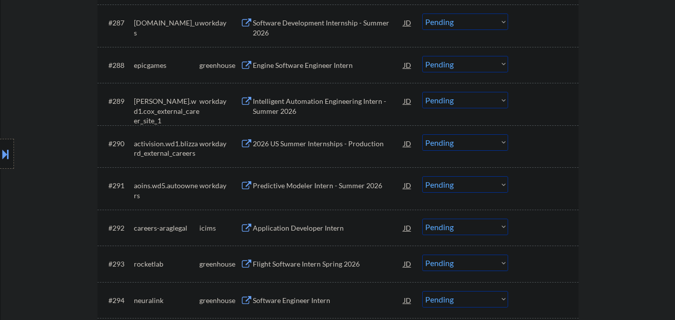
click at [292, 106] on div "Intelligent Automation Engineering Intern - Summer 2026" at bounding box center [328, 105] width 151 height 19
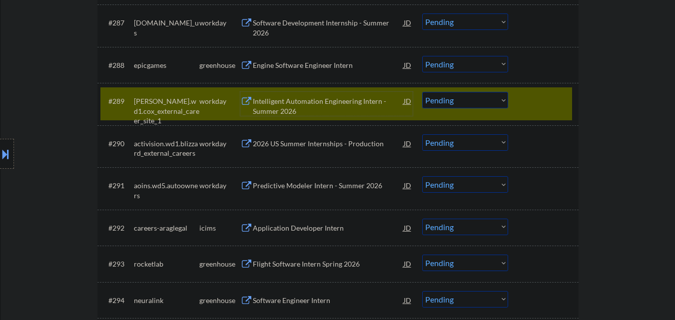
click at [322, 105] on div "Intelligent Automation Engineering Intern - Summer 2026" at bounding box center [328, 105] width 151 height 19
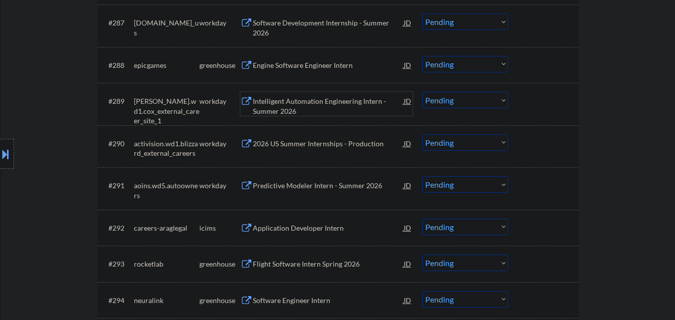
click at [302, 103] on div "Intelligent Automation Engineering Intern - Summer 2026" at bounding box center [328, 105] width 151 height 19
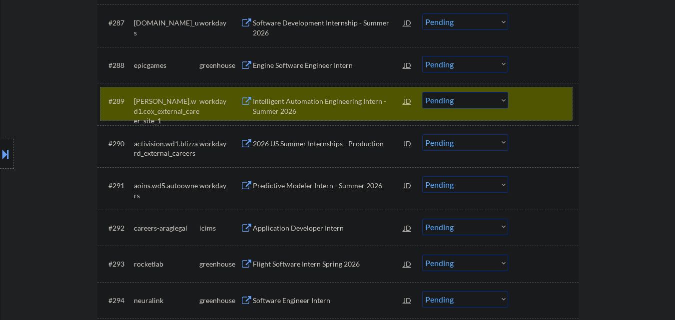
click at [531, 102] on div at bounding box center [544, 101] width 44 height 18
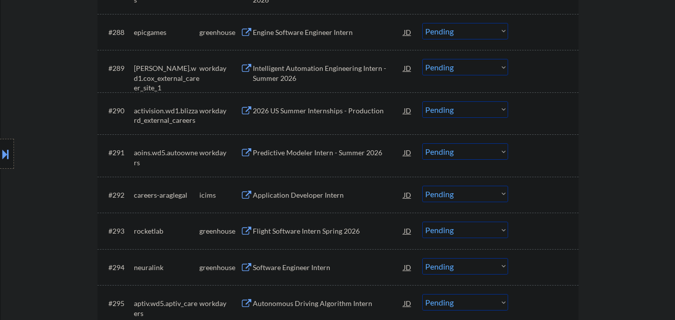
scroll to position [3796, 0]
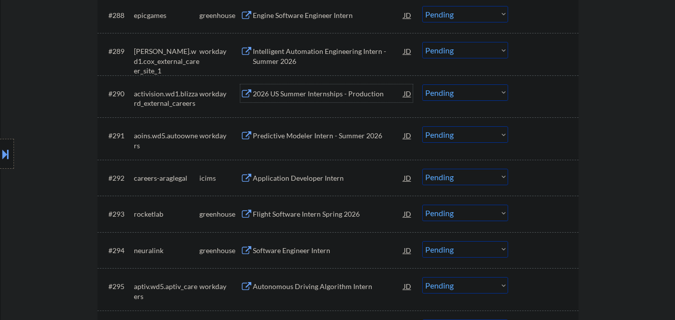
click at [303, 93] on div "2026 US Summer Internships - Production" at bounding box center [328, 94] width 151 height 10
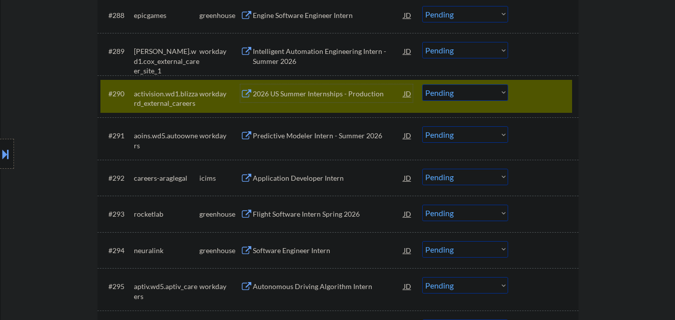
click at [538, 94] on div at bounding box center [544, 93] width 44 height 18
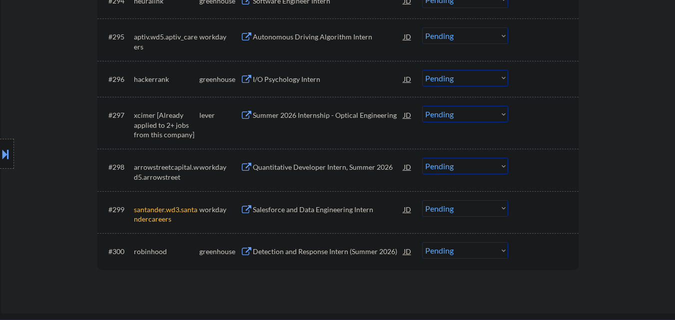
scroll to position [3996, 0]
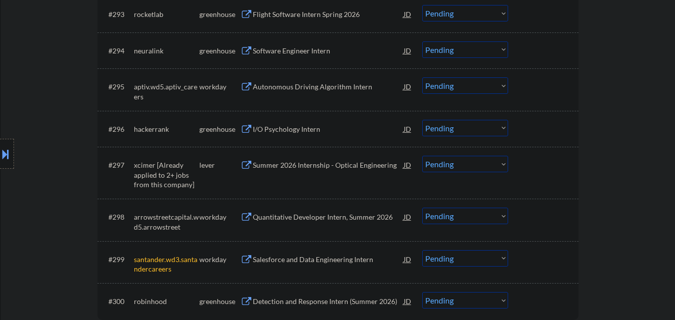
click at [273, 83] on div "Autonomous Driving Algorithm Intern" at bounding box center [328, 87] width 151 height 10
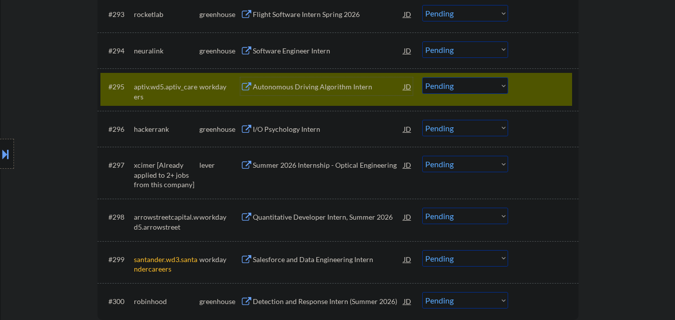
click at [293, 89] on div "Autonomous Driving Algorithm Intern" at bounding box center [328, 87] width 151 height 10
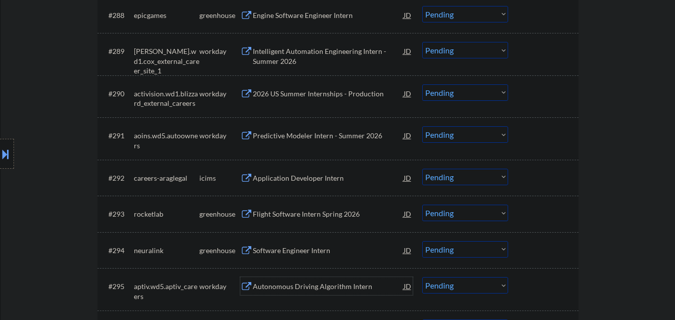
scroll to position [3746, 0]
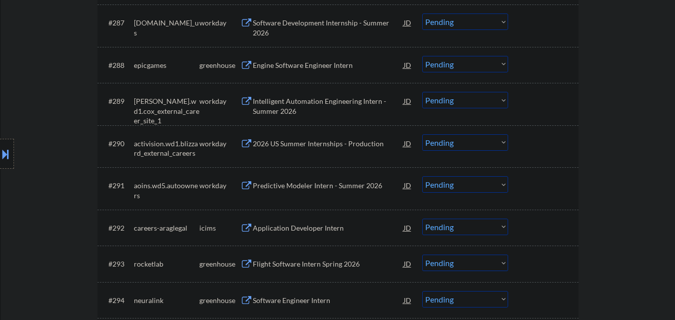
click at [521, 146] on div "#290 activision.wd1.blizzard_external_careers workday 2026 US Summer Internship…" at bounding box center [336, 146] width 472 height 33
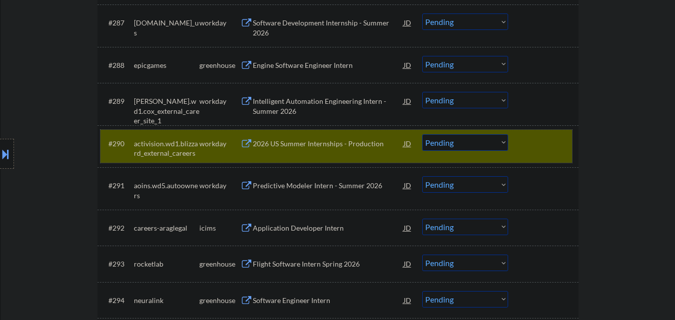
click at [444, 141] on select "Choose an option... Pending Applied Excluded (Questions) Excluded (Expired) Exc…" at bounding box center [465, 142] width 86 height 16
click at [422, 134] on select "Choose an option... Pending Applied Excluded (Questions) Excluded (Expired) Exc…" at bounding box center [465, 142] width 86 height 16
select select ""pending""
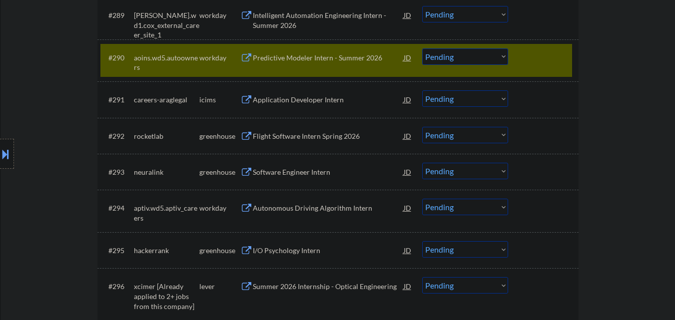
scroll to position [3846, 0]
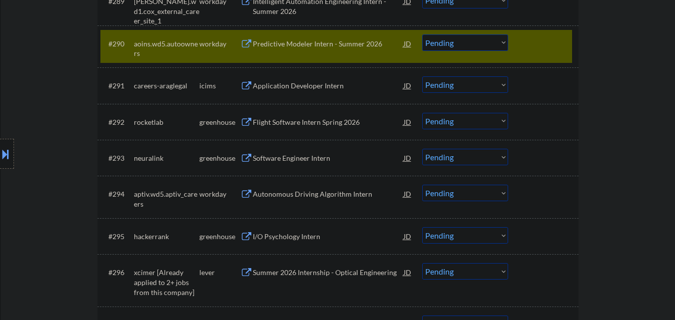
click at [282, 123] on div "Flight Software Intern Spring 2026" at bounding box center [328, 122] width 151 height 10
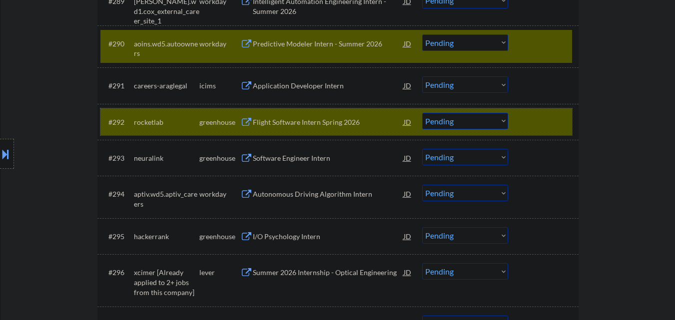
click at [529, 122] on div at bounding box center [544, 122] width 44 height 18
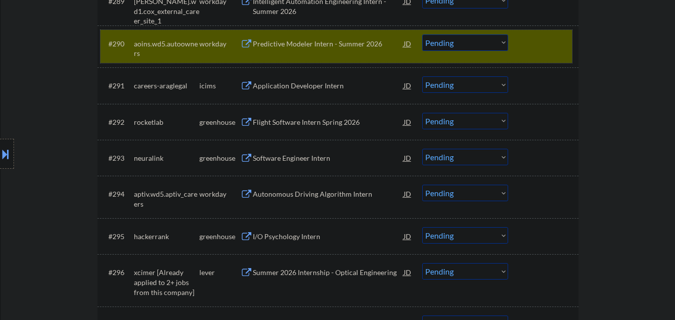
click at [517, 52] on div "#290 aoins.wd5.autoowners workday Predictive Modeler Intern - Summer 2026 JD Ch…" at bounding box center [336, 46] width 472 height 33
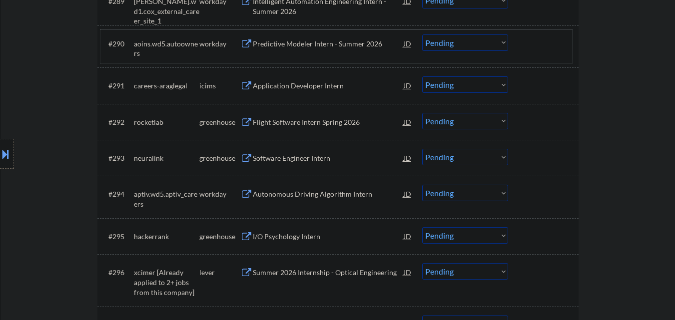
scroll to position [3946, 0]
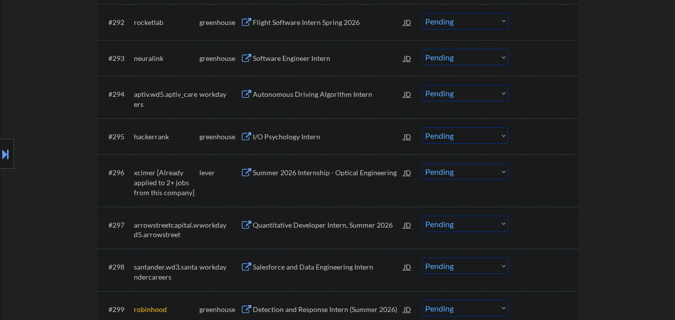
click at [290, 98] on div "Autonomous Driving Algorithm Intern" at bounding box center [328, 94] width 151 height 10
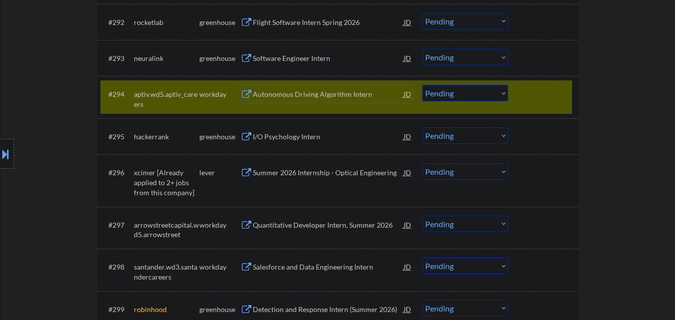
click at [288, 96] on div "Autonomous Driving Algorithm Intern" at bounding box center [328, 94] width 151 height 10
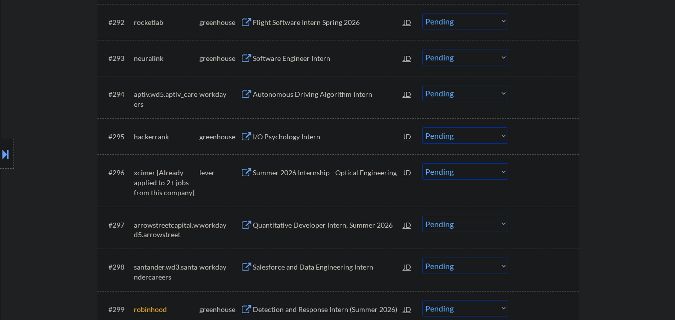
scroll to position [3996, 0]
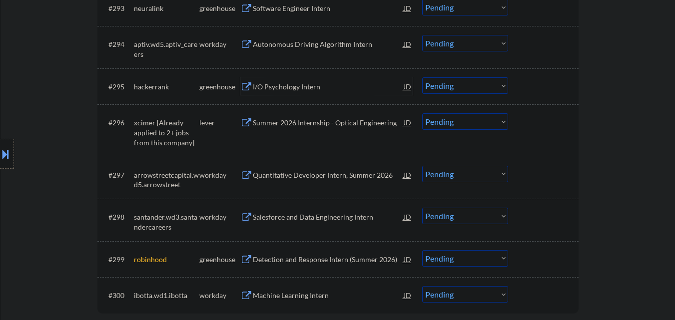
click at [274, 85] on div "I/O Psychology Intern" at bounding box center [328, 87] width 151 height 10
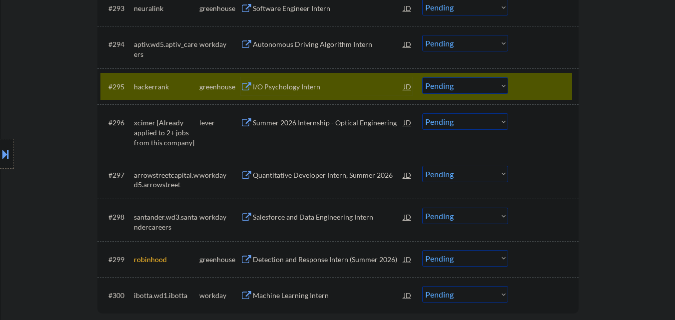
click at [526, 79] on div at bounding box center [544, 86] width 44 height 18
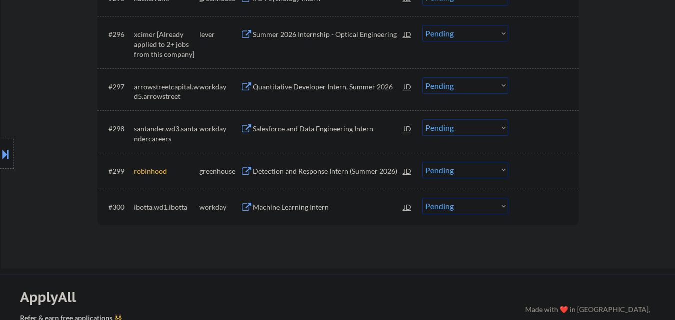
scroll to position [4096, 0]
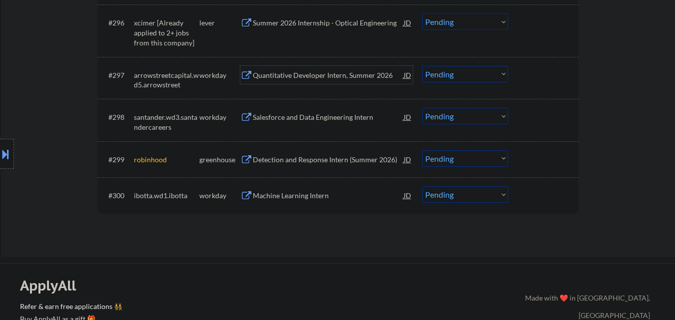
click at [301, 79] on div "Quantitative Developer Intern, Summer 2026" at bounding box center [328, 75] width 151 height 10
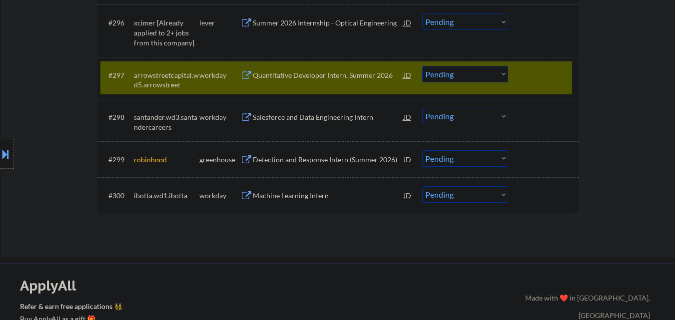
click at [447, 80] on select "Choose an option... Pending Applied Excluded (Questions) Excluded (Expired) Exc…" at bounding box center [465, 74] width 86 height 16
click at [422, 66] on select "Choose an option... Pending Applied Excluded (Questions) Excluded (Expired) Exc…" at bounding box center [465, 74] width 86 height 16
select select ""pending""
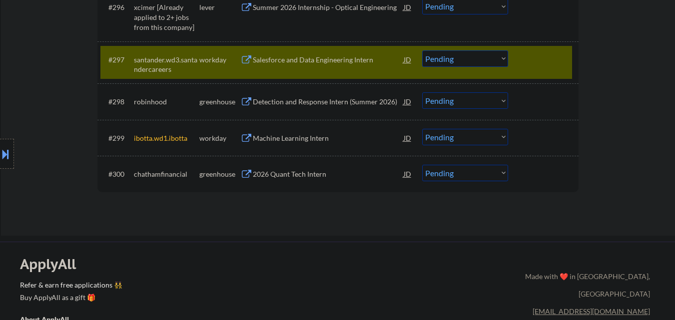
scroll to position [4046, 0]
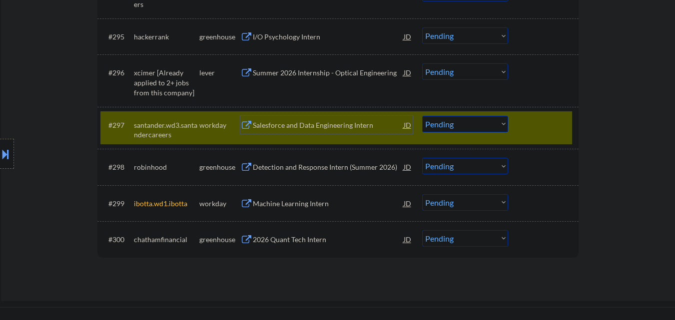
click at [283, 129] on div "Salesforce and Data Engineering Intern" at bounding box center [328, 125] width 151 height 10
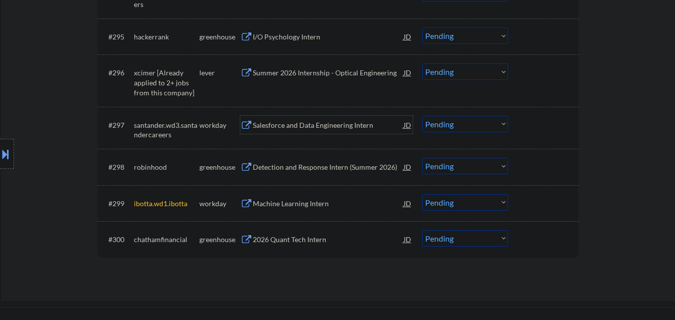
click at [489, 206] on select "Choose an option... Pending Applied Excluded (Questions) Excluded (Expired) Exc…" at bounding box center [465, 202] width 86 height 16
click at [422, 194] on select "Choose an option... Pending Applied Excluded (Questions) Excluded (Expired) Exc…" at bounding box center [465, 202] width 86 height 16
click at [272, 168] on div "Detection and Response Intern (Summer 2026)" at bounding box center [328, 167] width 151 height 10
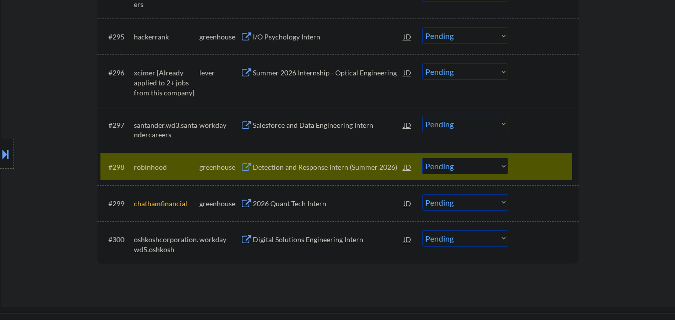
click at [514, 166] on div "#298 robinhood greenhouse Detection and Response Intern (Summer 2026) JD Choose…" at bounding box center [336, 166] width 472 height 27
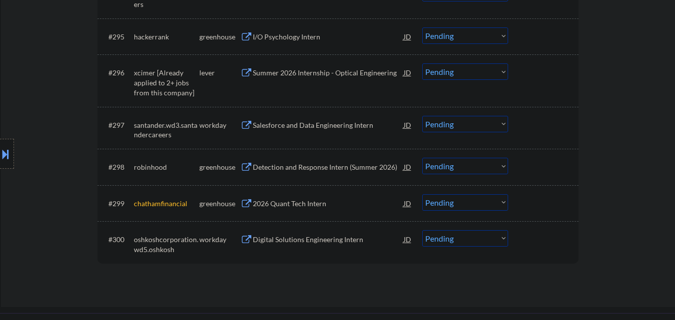
click at [481, 198] on select "Choose an option... Pending Applied Excluded (Questions) Excluded (Expired) Exc…" at bounding box center [465, 202] width 86 height 16
click at [422, 194] on select "Choose an option... Pending Applied Excluded (Questions) Excluded (Expired) Exc…" at bounding box center [465, 202] width 86 height 16
select select ""pending""
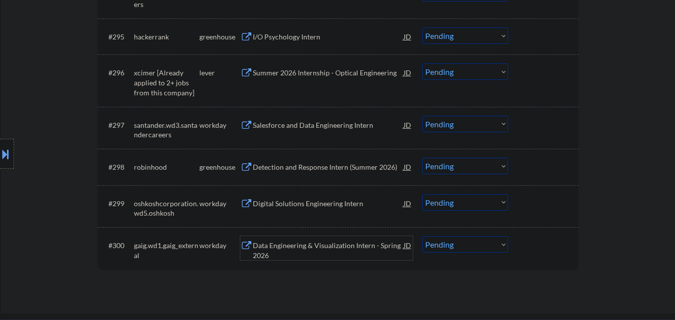
click at [301, 251] on div "Data Engineering & Visualization Intern - Spring 2026" at bounding box center [328, 250] width 151 height 19
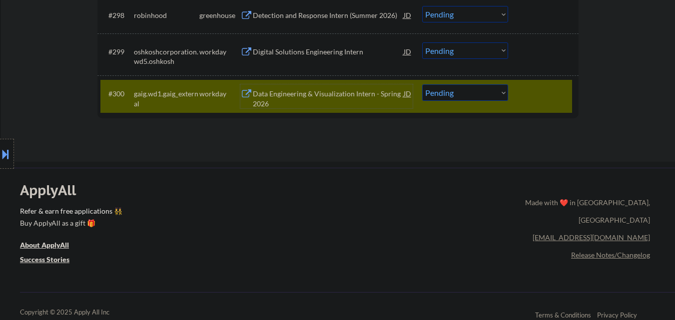
scroll to position [4152, 0]
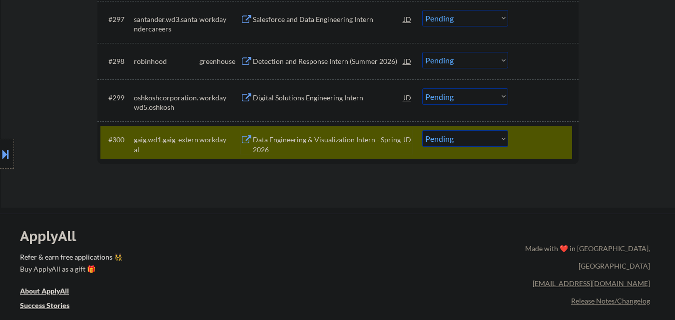
click at [480, 140] on select "Choose an option... Pending Applied Excluded (Questions) Excluded (Expired) Exc…" at bounding box center [465, 138] width 86 height 16
click at [422, 130] on select "Choose an option... Pending Applied Excluded (Questions) Excluded (Expired) Exc…" at bounding box center [465, 138] width 86 height 16
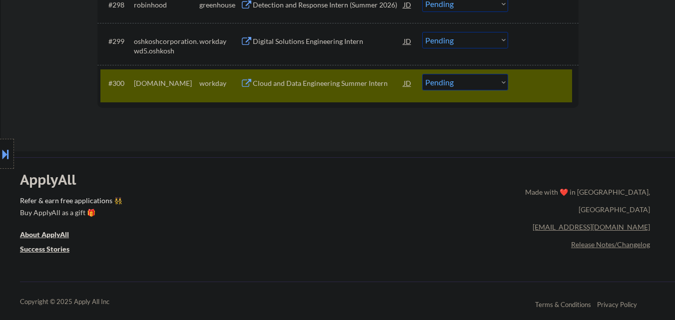
scroll to position [4196, 0]
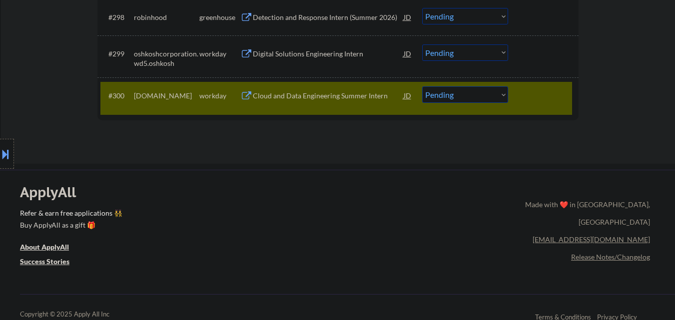
click at [285, 105] on div "#300 [DOMAIN_NAME] workday Cloud and Data Engineering Summer Intern JD Choose a…" at bounding box center [336, 98] width 472 height 33
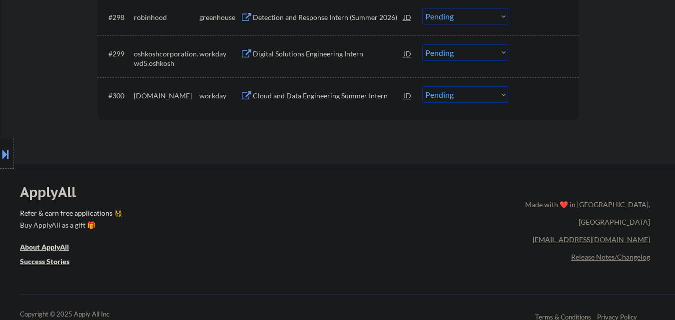
click at [282, 97] on div "Cloud and Data Engineering Summer Intern" at bounding box center [328, 96] width 151 height 10
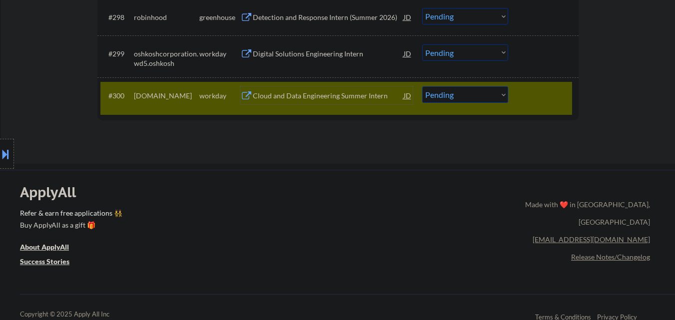
click at [440, 97] on select "Choose an option... Pending Applied Excluded (Questions) Excluded (Expired) Exc…" at bounding box center [465, 94] width 86 height 16
click at [422, 86] on select "Choose an option... Pending Applied Excluded (Questions) Excluded (Expired) Exc…" at bounding box center [465, 94] width 86 height 16
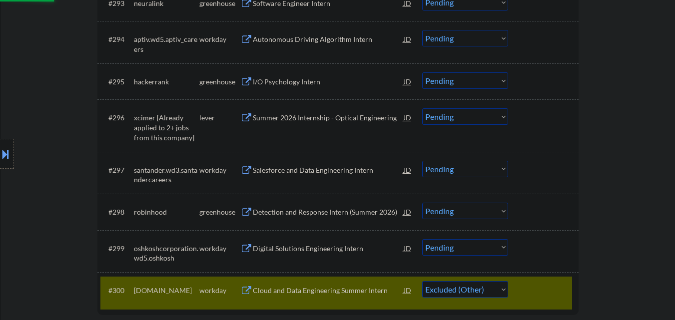
scroll to position [3996, 0]
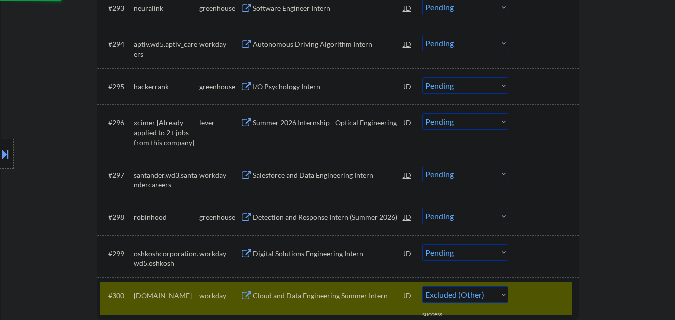
select select ""pending""
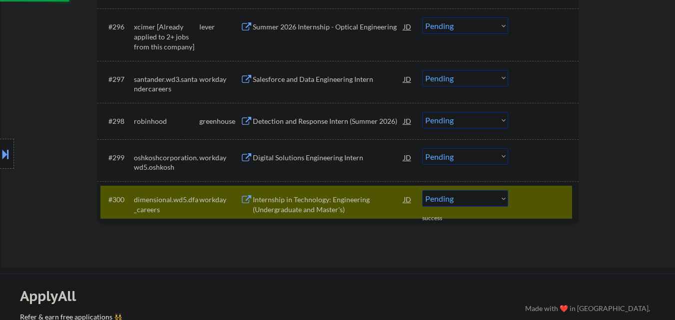
scroll to position [4096, 0]
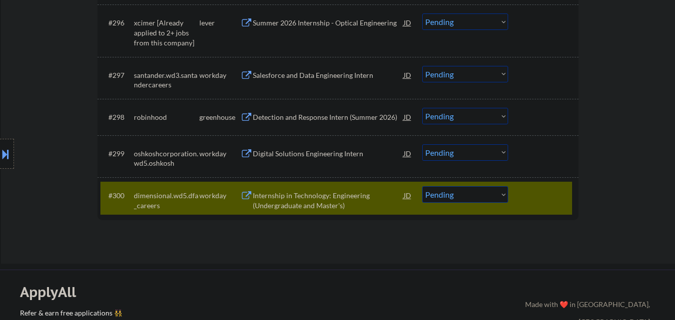
click at [268, 202] on div "Internship in Technology: Engineering (Undergraduate and Master's)" at bounding box center [328, 200] width 151 height 19
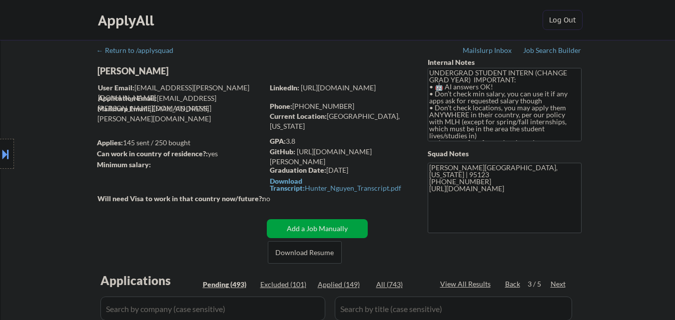
scroll to position [150, 0]
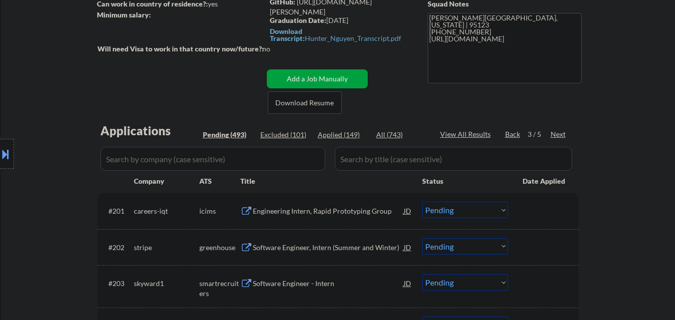
click at [558, 131] on div "Next" at bounding box center [558, 134] width 16 height 10
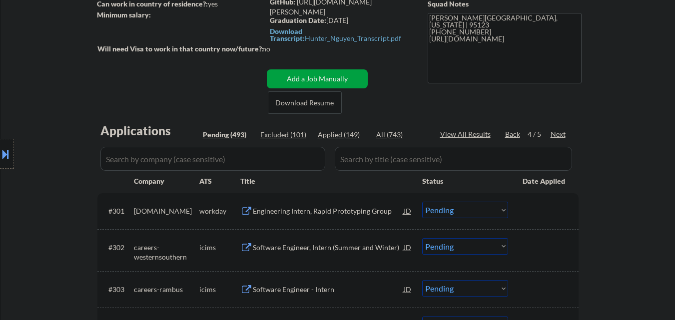
scroll to position [250, 0]
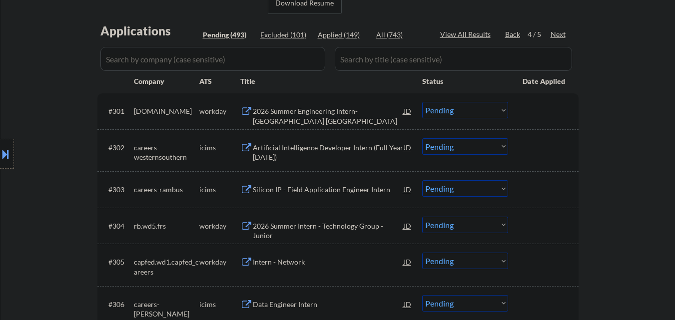
click at [282, 115] on div "2026 Summer Engineering Intern-[GEOGRAPHIC_DATA] [GEOGRAPHIC_DATA]" at bounding box center [328, 115] width 151 height 19
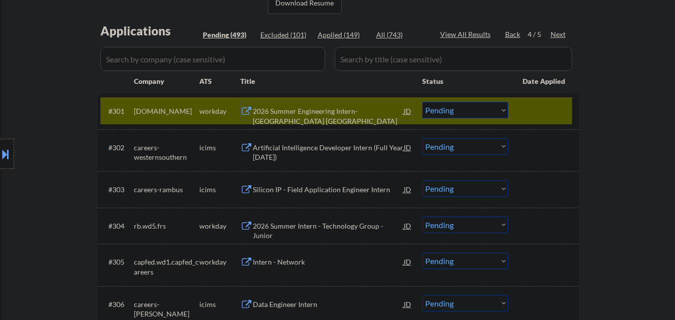
click at [311, 114] on div "2026 Summer Engineering Intern-[GEOGRAPHIC_DATA] [GEOGRAPHIC_DATA]" at bounding box center [328, 115] width 151 height 19
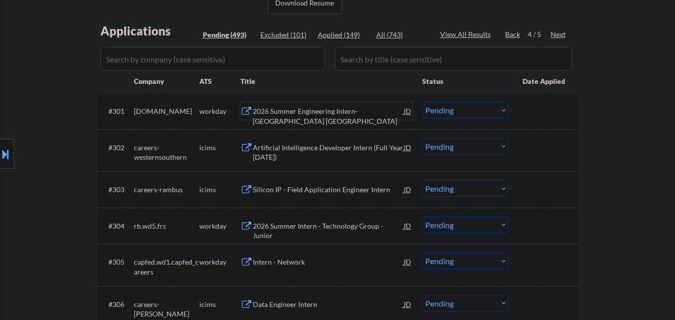
scroll to position [300, 0]
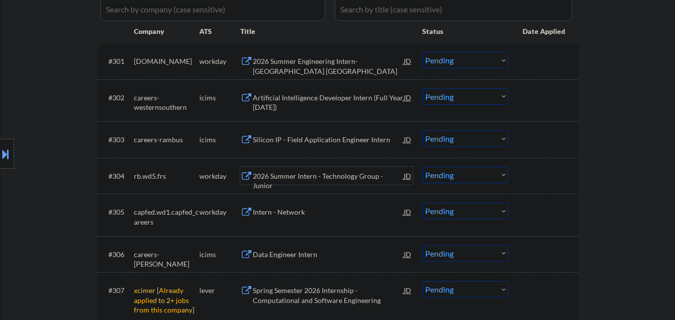
click at [289, 181] on div "2026 Summer Intern - Technology Group - Junior" at bounding box center [328, 176] width 151 height 18
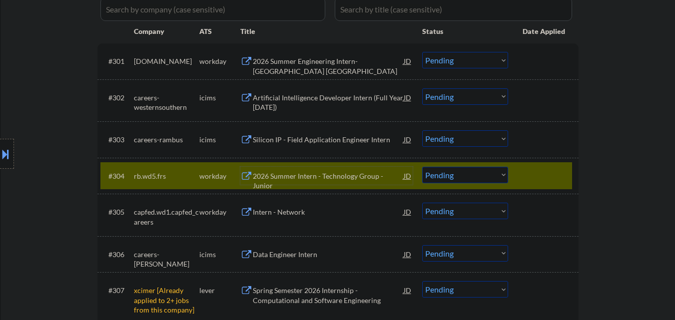
click at [481, 178] on select "Choose an option... Pending Applied Excluded (Questions) Excluded (Expired) Exc…" at bounding box center [465, 175] width 86 height 16
click at [422, 167] on select "Choose an option... Pending Applied Excluded (Questions) Excluded (Expired) Exc…" at bounding box center [465, 175] width 86 height 16
click at [260, 211] on div "Intern - Network" at bounding box center [328, 212] width 151 height 10
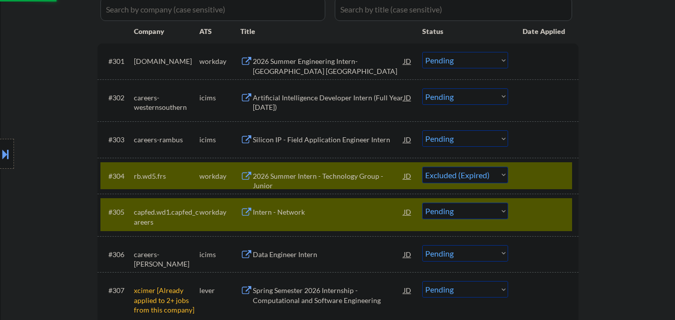
select select ""pending""
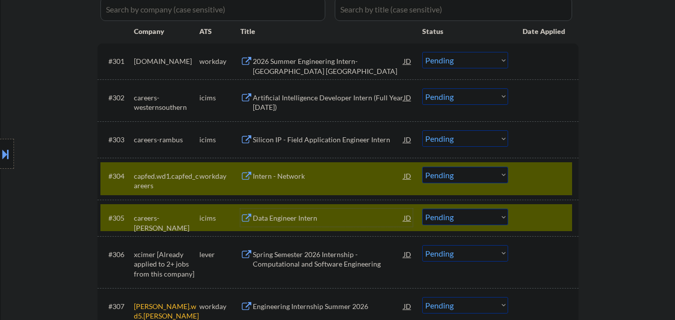
click at [536, 222] on div at bounding box center [544, 218] width 44 height 18
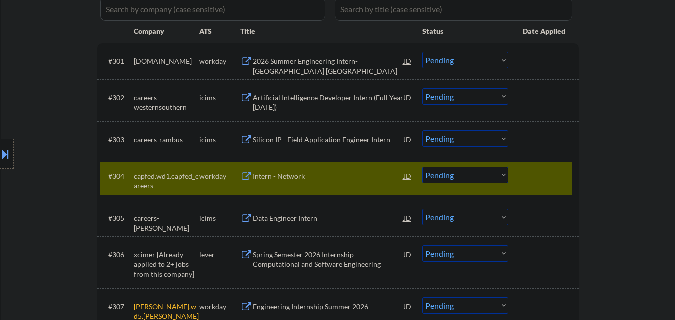
click at [274, 175] on div "Intern - Network" at bounding box center [328, 176] width 151 height 10
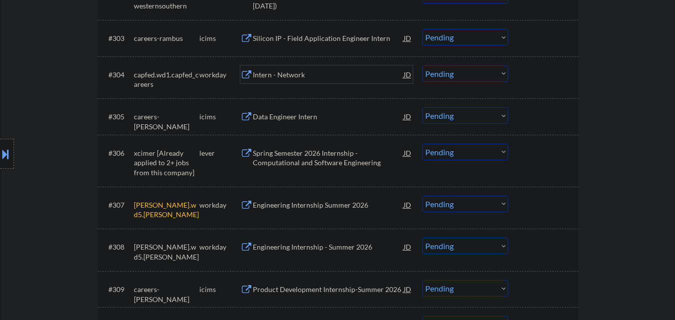
scroll to position [450, 0]
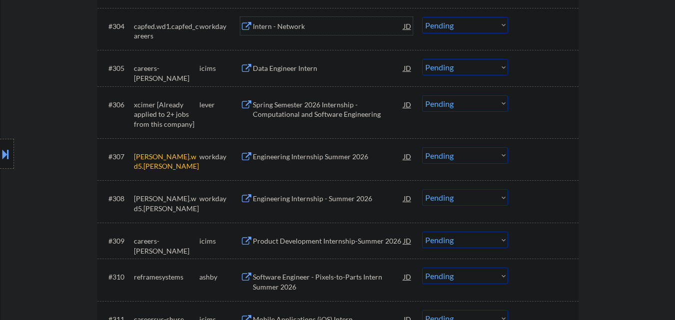
click at [274, 205] on div "Engineering Internship - Summer 2026" at bounding box center [328, 198] width 151 height 18
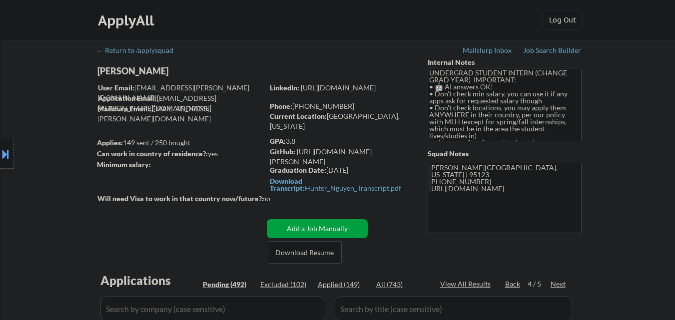
scroll to position [50, 0]
